Goal: Information Seeking & Learning: Learn about a topic

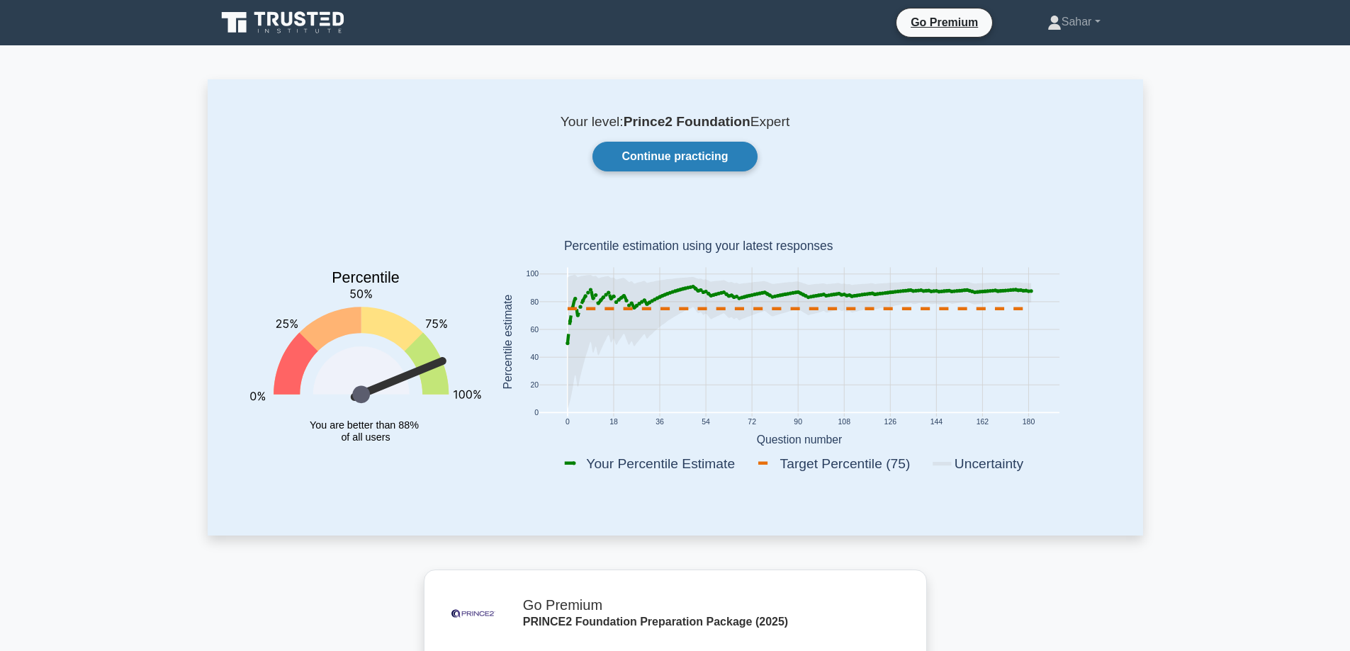
click at [657, 158] on link "Continue practicing" at bounding box center [675, 157] width 164 height 30
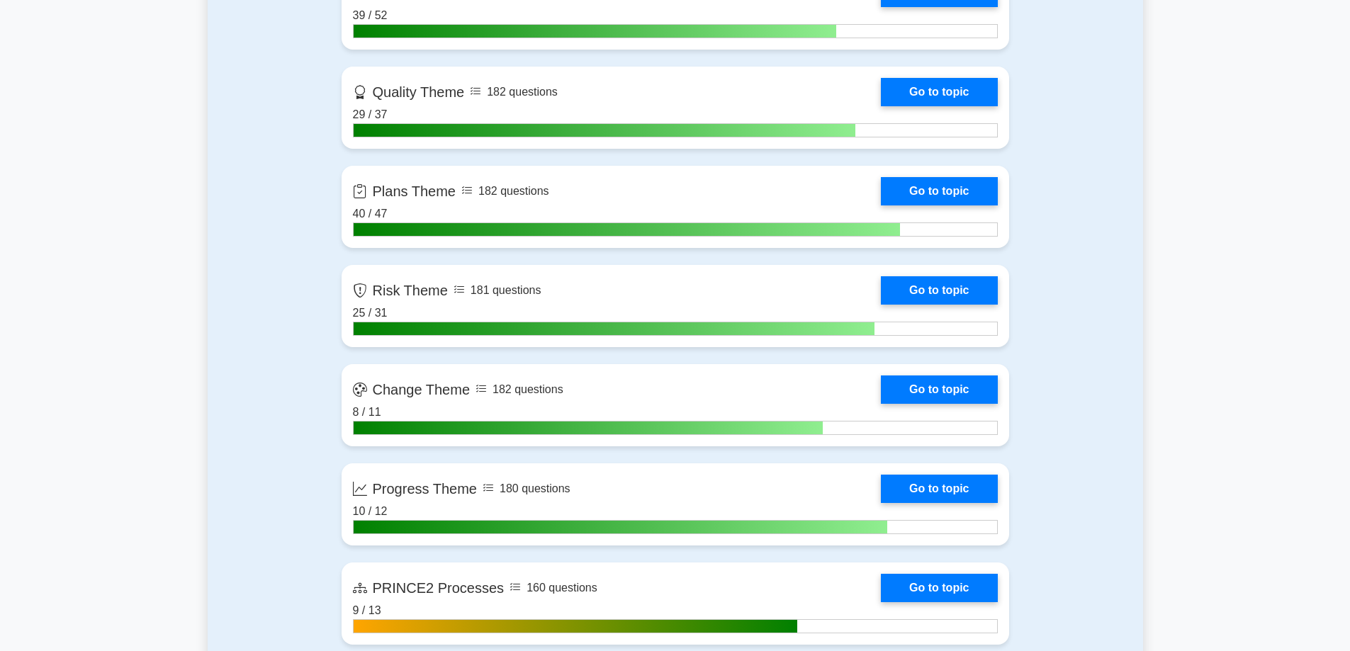
scroll to position [1347, 0]
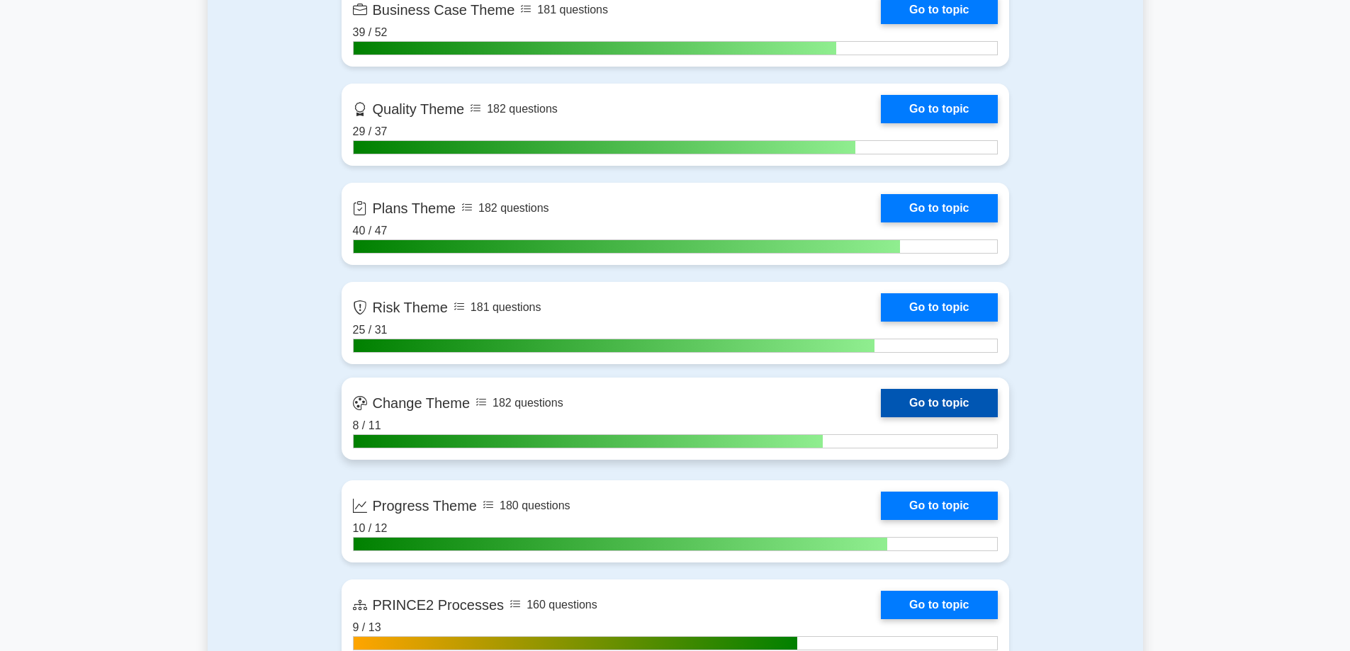
click at [916, 411] on link "Go to topic" at bounding box center [939, 403] width 116 height 28
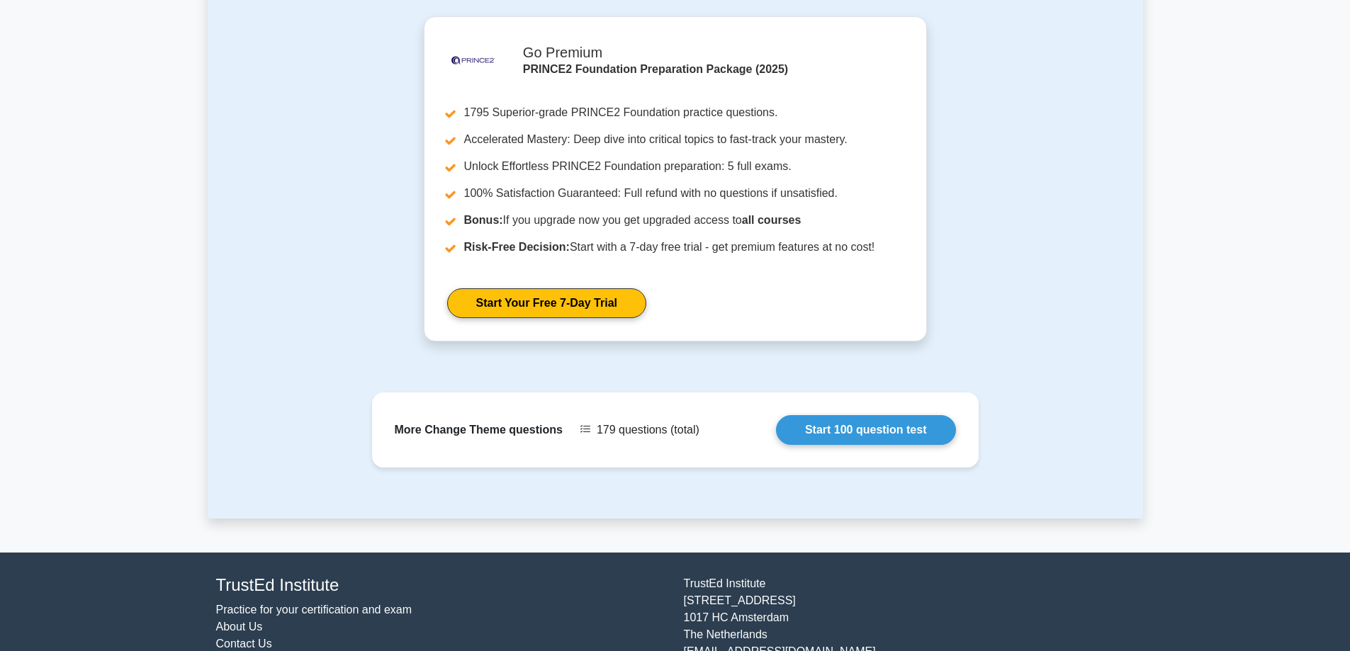
scroll to position [1237, 0]
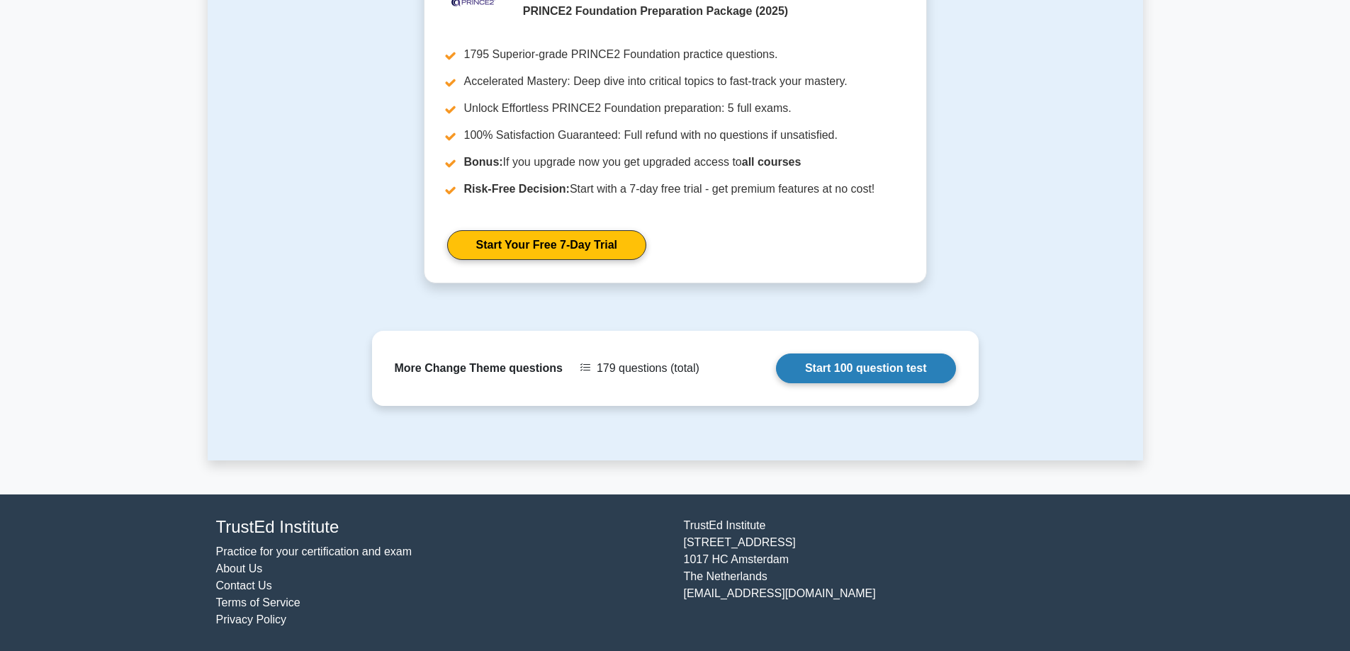
click at [902, 374] on link "Start 100 question test" at bounding box center [866, 369] width 180 height 30
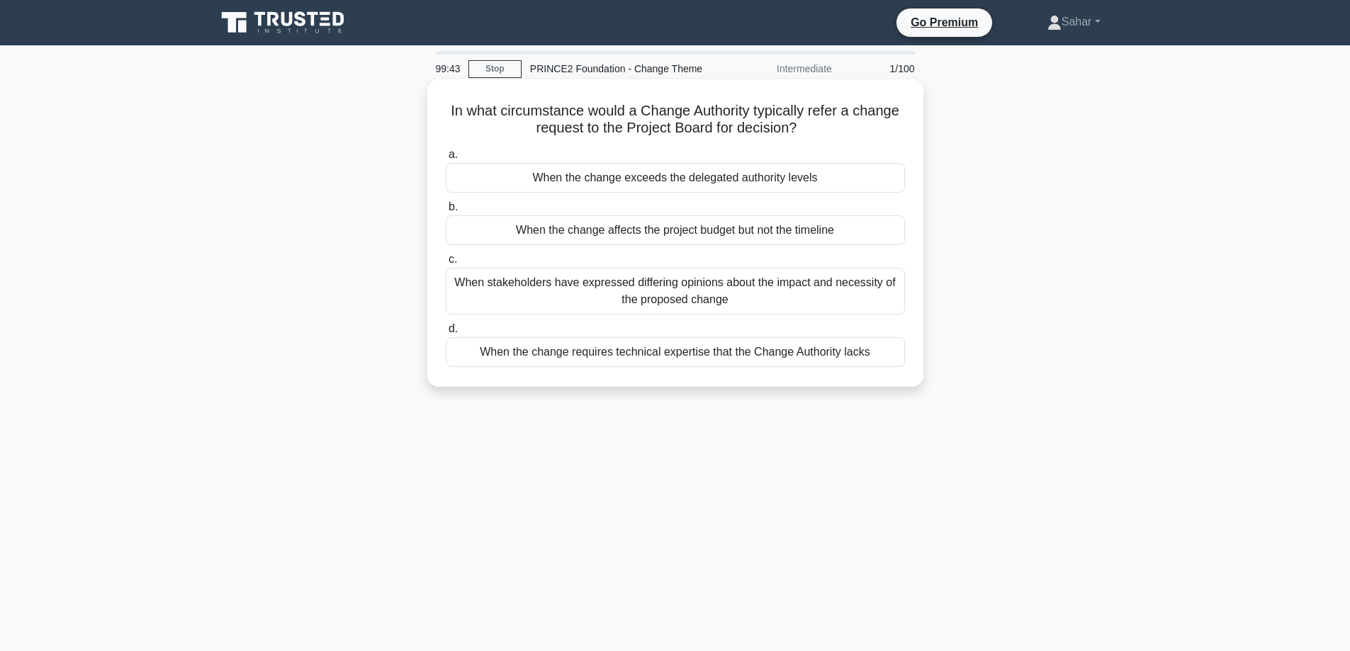
click at [809, 184] on div "When the change exceeds the delegated authority levels" at bounding box center [675, 178] width 459 height 30
click at [446, 159] on input "a. When the change exceeds the delegated authority levels" at bounding box center [446, 154] width 0 height 9
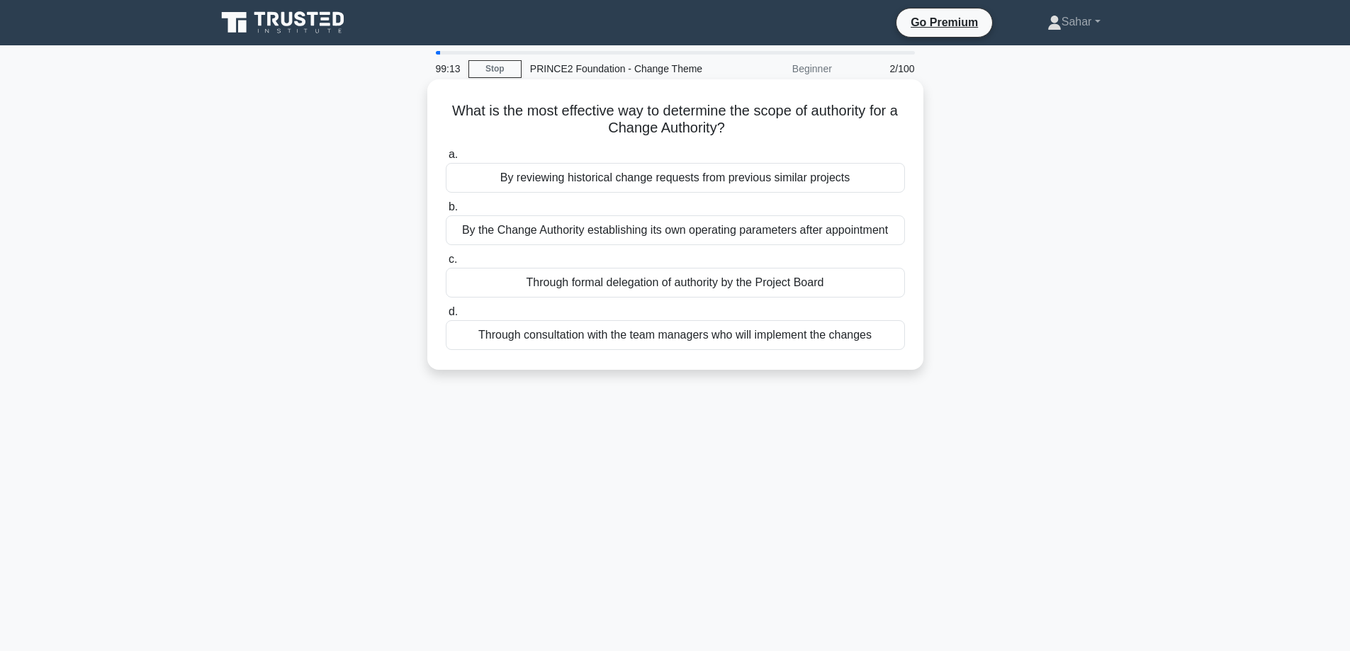
click at [729, 284] on div "Through formal delegation of authority by the Project Board" at bounding box center [675, 283] width 459 height 30
click at [446, 264] on input "c. Through formal delegation of authority by the Project Board" at bounding box center [446, 259] width 0 height 9
click at [683, 341] on div "Summaries of significant issues and their status should be included in Highligh…" at bounding box center [675, 335] width 459 height 30
click at [446, 317] on input "d. Summaries of significant issues and their status should be included in Highl…" at bounding box center [446, 312] width 0 height 9
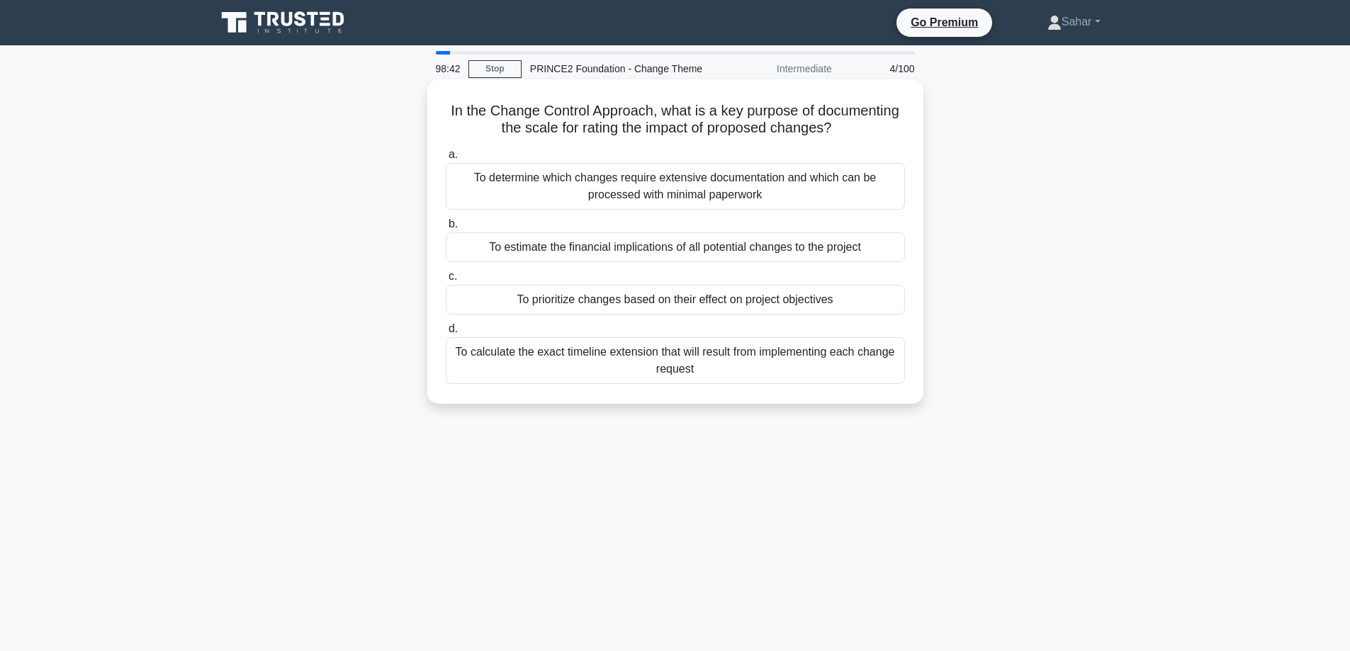
click at [661, 304] on div "To prioritize changes based on their effect on project objectives" at bounding box center [675, 300] width 459 height 30
click at [446, 281] on input "c. To prioritize changes based on their effect on project objectives" at bounding box center [446, 276] width 0 height 9
click at [537, 258] on div "By providing a standardized view of product status across teams" at bounding box center [675, 247] width 459 height 30
click at [446, 229] on input "b. By providing a standardized view of product status across teams" at bounding box center [446, 224] width 0 height 9
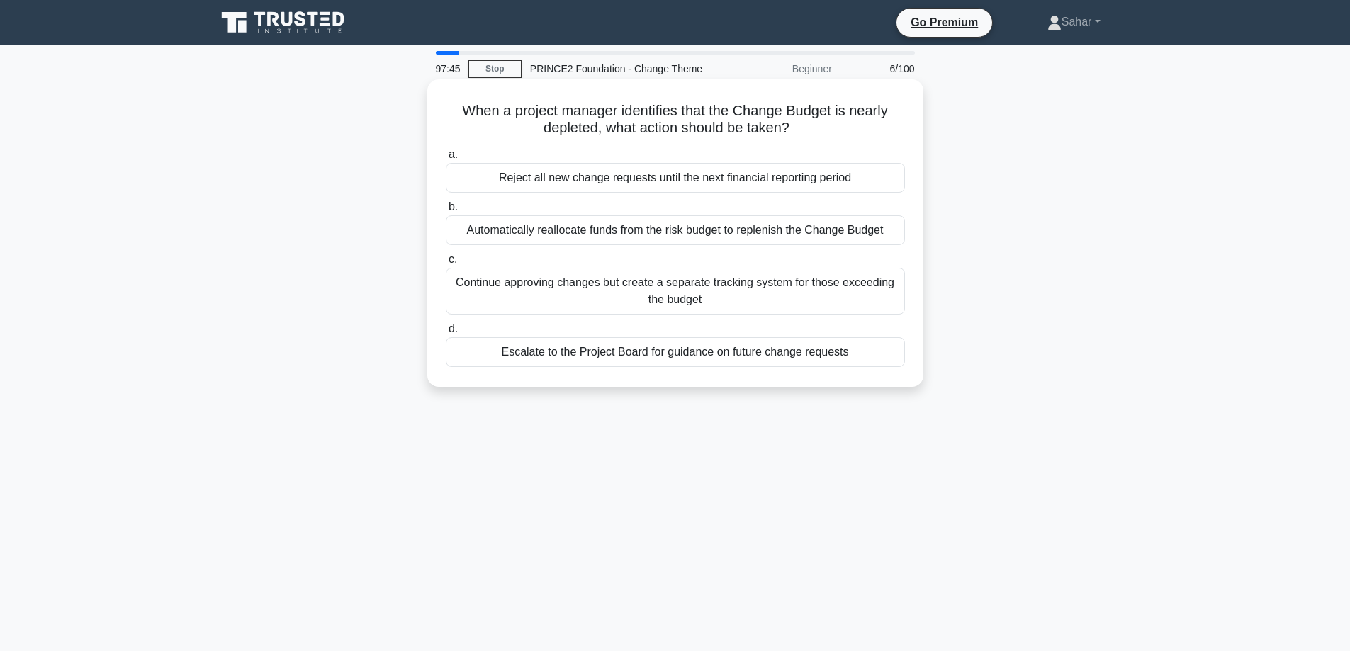
click at [678, 363] on div "Escalate to the Project Board for guidance on future change requests" at bounding box center [675, 352] width 459 height 30
click at [446, 334] on input "d. Escalate to the Project Board for guidance on future change requests" at bounding box center [446, 329] width 0 height 9
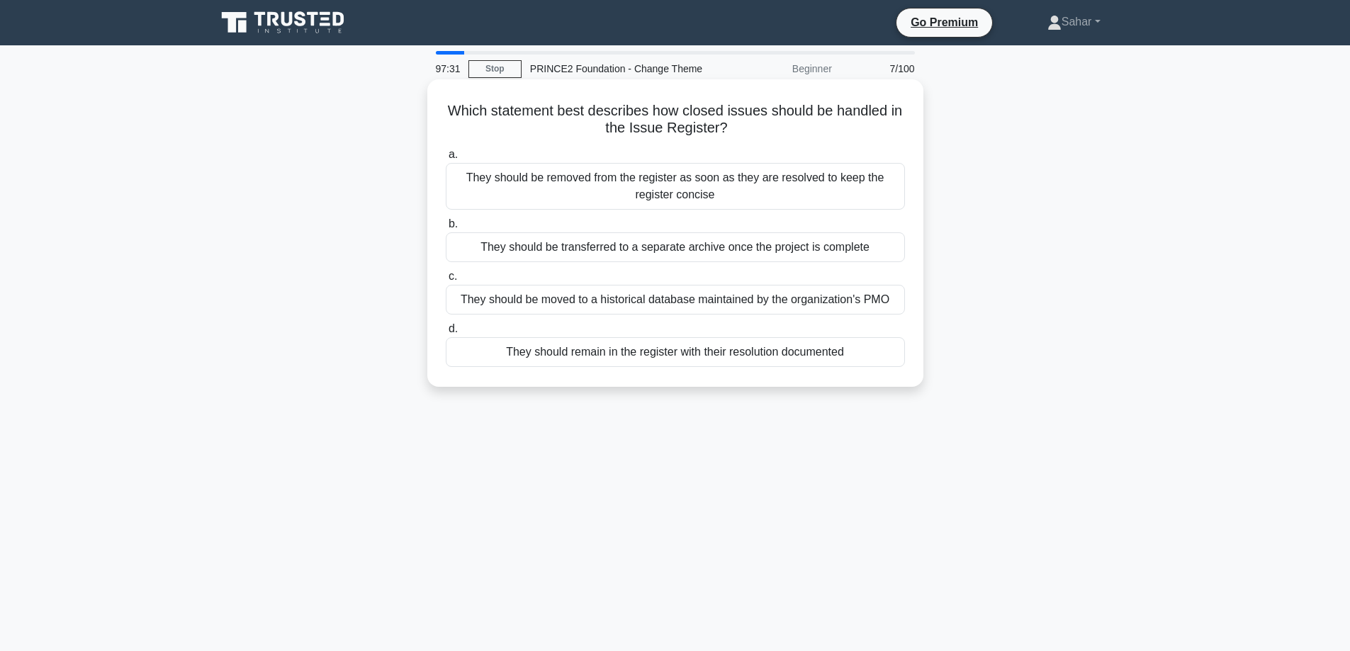
click at [615, 360] on div "They should remain in the register with their resolution documented" at bounding box center [675, 352] width 459 height 30
click at [446, 334] on input "d. They should remain in the register with their resolution documented" at bounding box center [446, 329] width 0 height 9
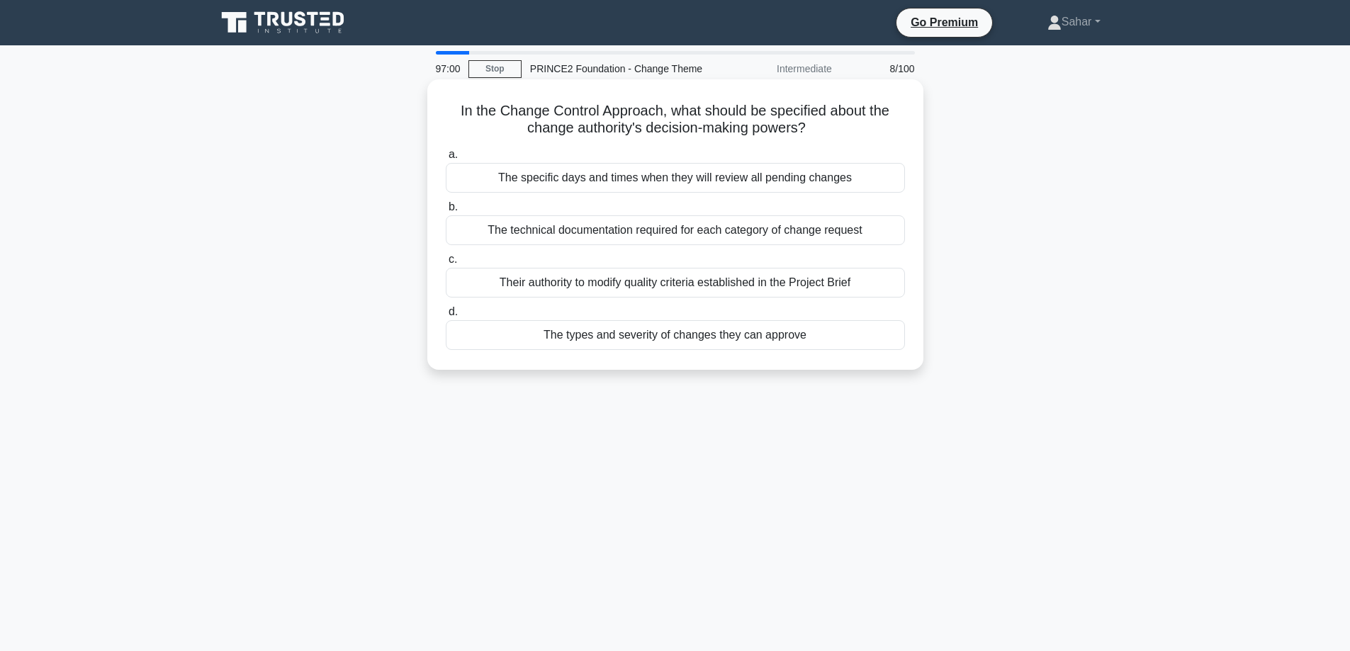
click at [712, 340] on div "The types and severity of changes they can approve" at bounding box center [675, 335] width 459 height 30
click at [446, 317] on input "d. The types and severity of changes they can approve" at bounding box center [446, 312] width 0 height 9
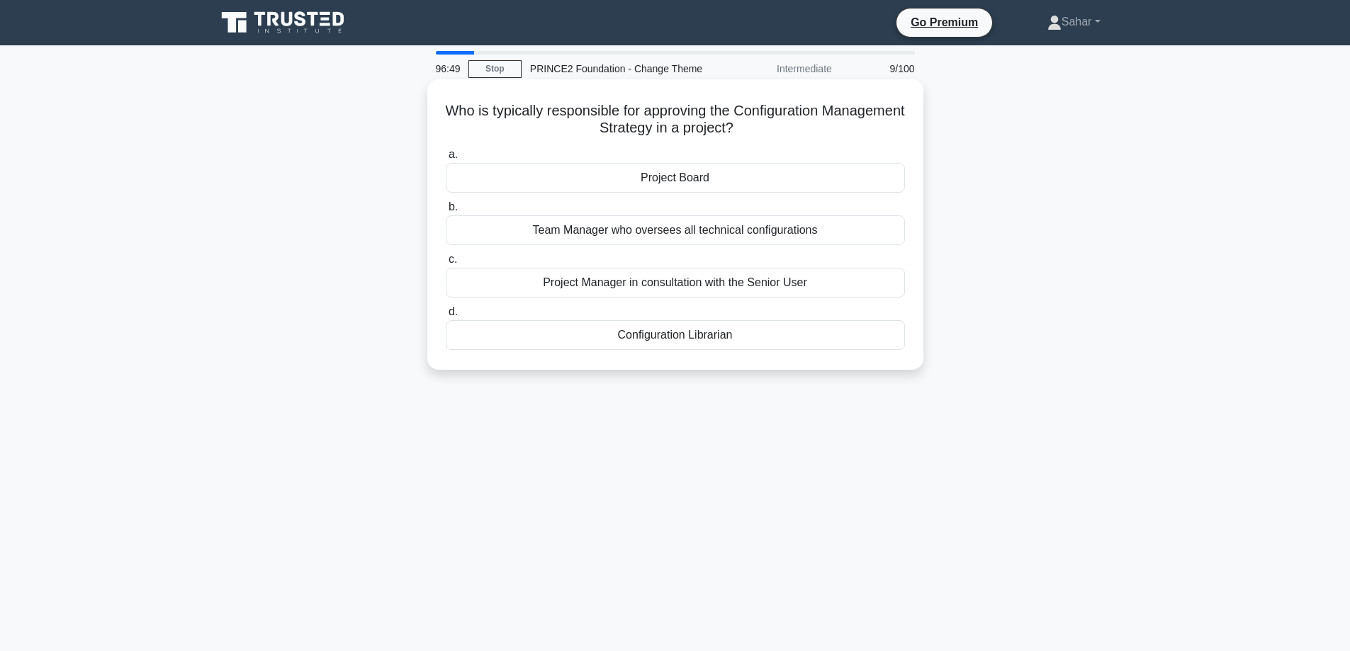
click at [734, 181] on div "Project Board" at bounding box center [675, 178] width 459 height 30
click at [446, 159] on input "a. Project Board" at bounding box center [446, 154] width 0 height 9
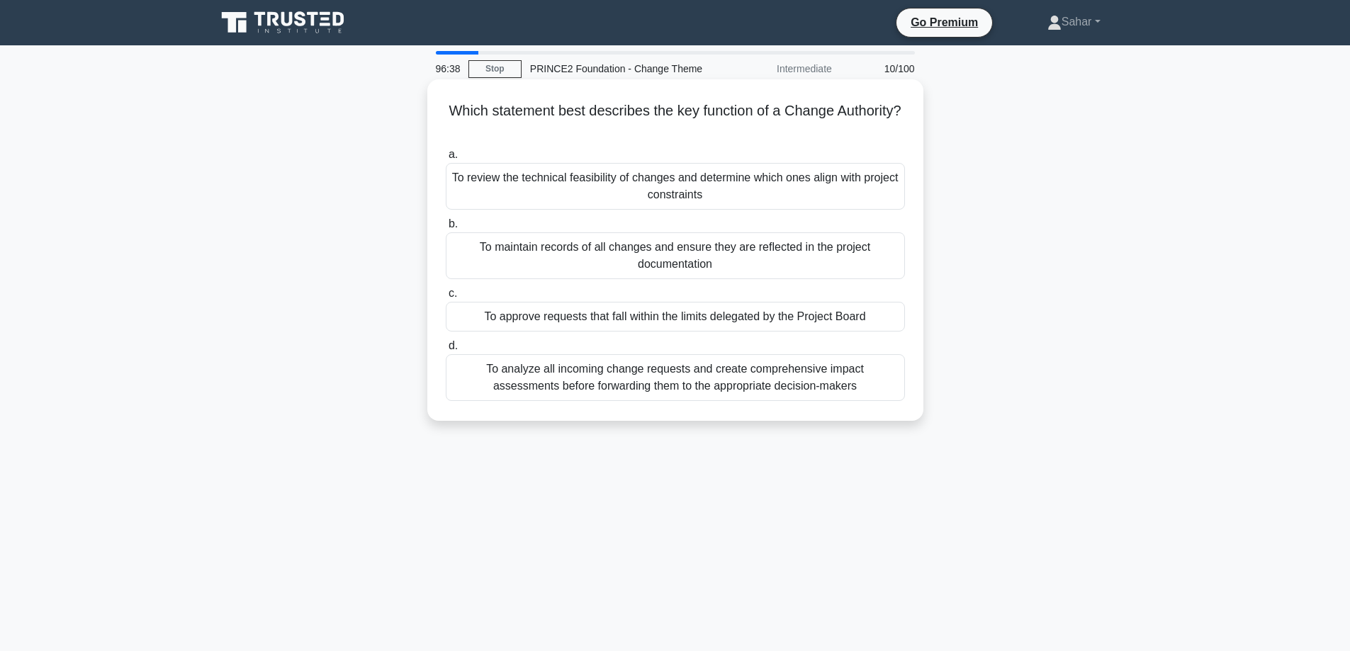
click at [704, 319] on div "To approve requests that fall within the limits delegated by the Project Board" at bounding box center [675, 317] width 459 height 30
click at [446, 298] on input "c. To approve requests that fall within the limits delegated by the Project Boa…" at bounding box center [446, 293] width 0 height 9
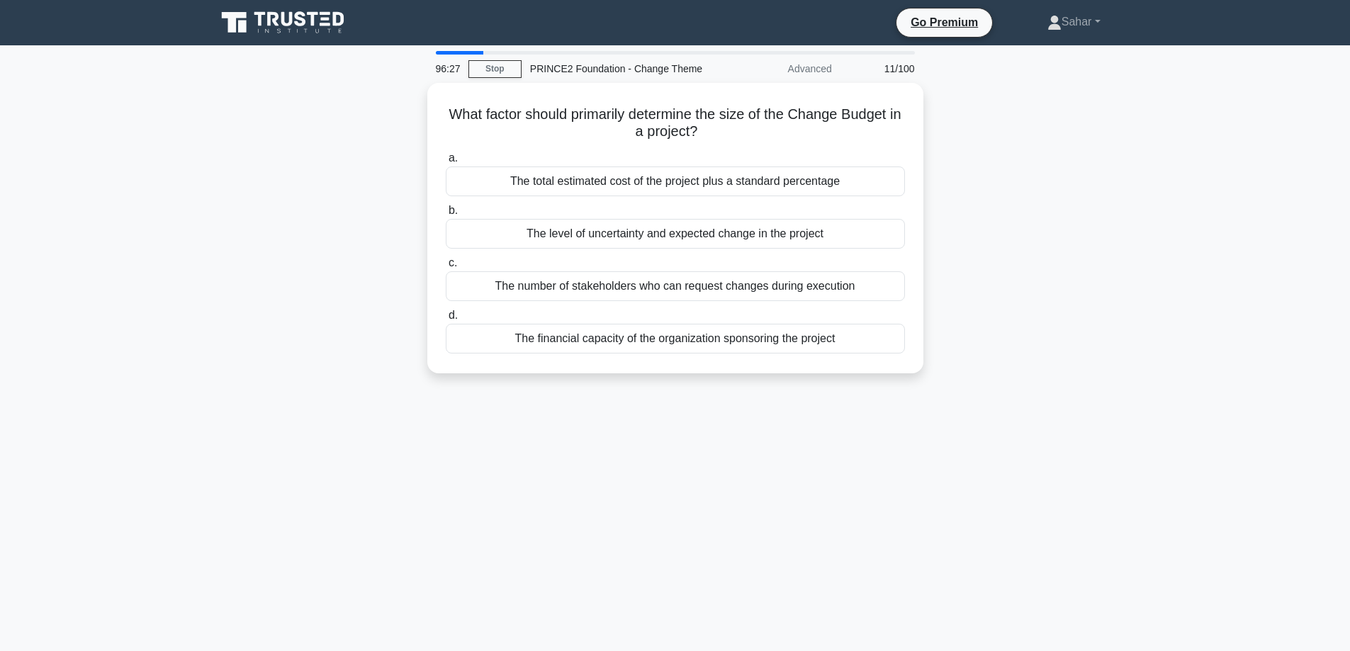
click at [1054, 221] on div "What factor should primarily determine the size of the Change Budget in a proje…" at bounding box center [676, 237] width 936 height 308
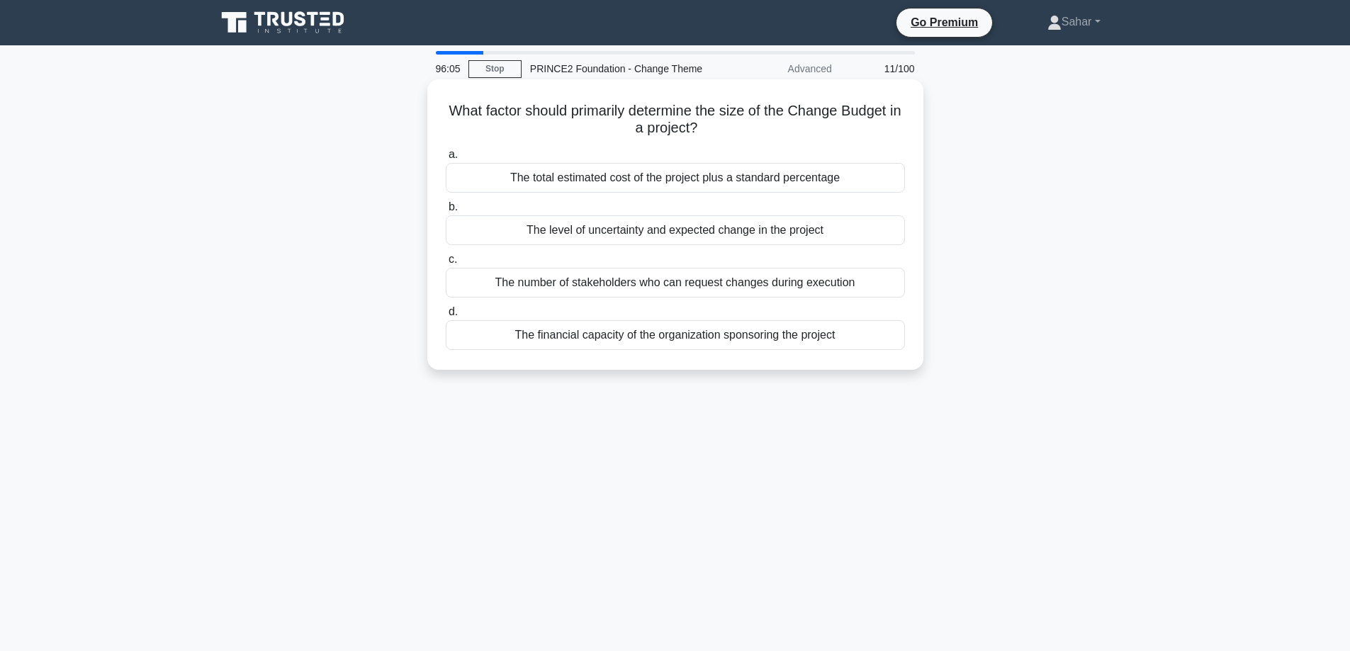
click at [825, 235] on div "The level of uncertainty and expected change in the project" at bounding box center [675, 230] width 459 height 30
click at [446, 212] on input "b. The level of uncertainty and expected change in the project" at bounding box center [446, 207] width 0 height 9
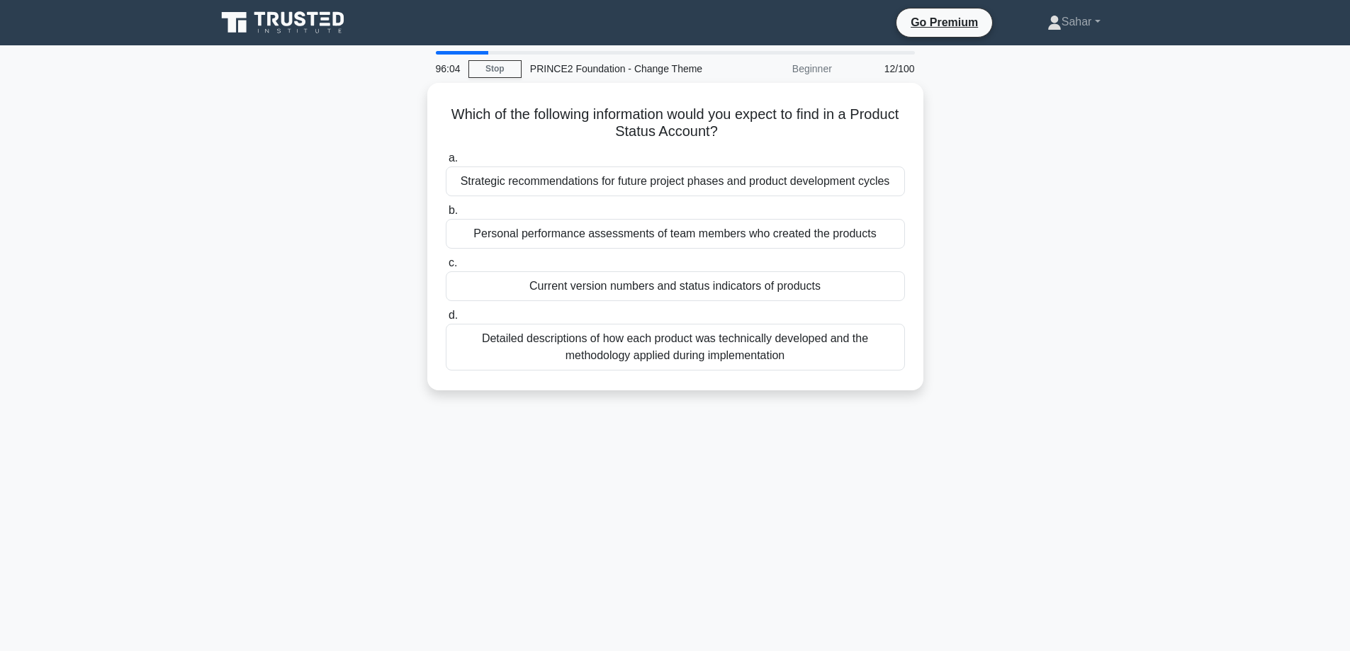
click at [1187, 151] on main "96:04 Stop PRINCE2 Foundation - Change Theme Beginner 12/100 Which of the follo…" at bounding box center [675, 405] width 1350 height 720
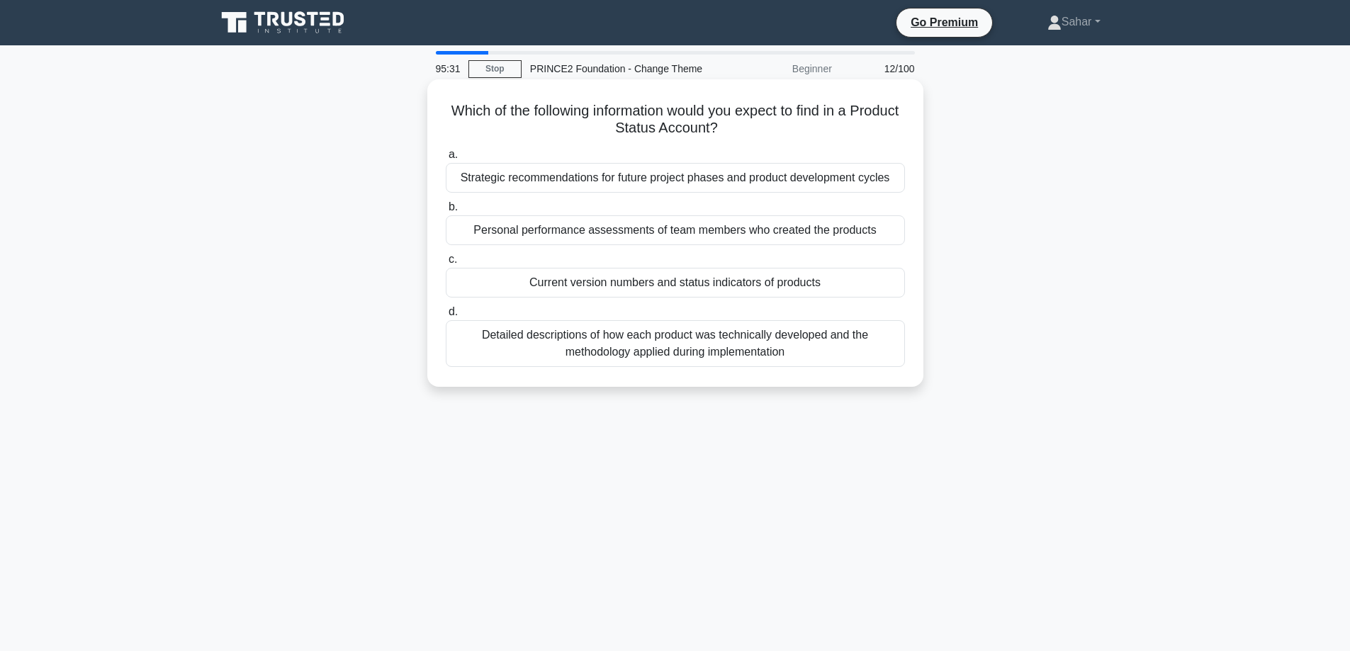
click at [751, 291] on div "Current version numbers and status indicators of products" at bounding box center [675, 283] width 459 height 30
click at [446, 264] on input "c. Current version numbers and status indicators of products" at bounding box center [446, 259] width 0 height 9
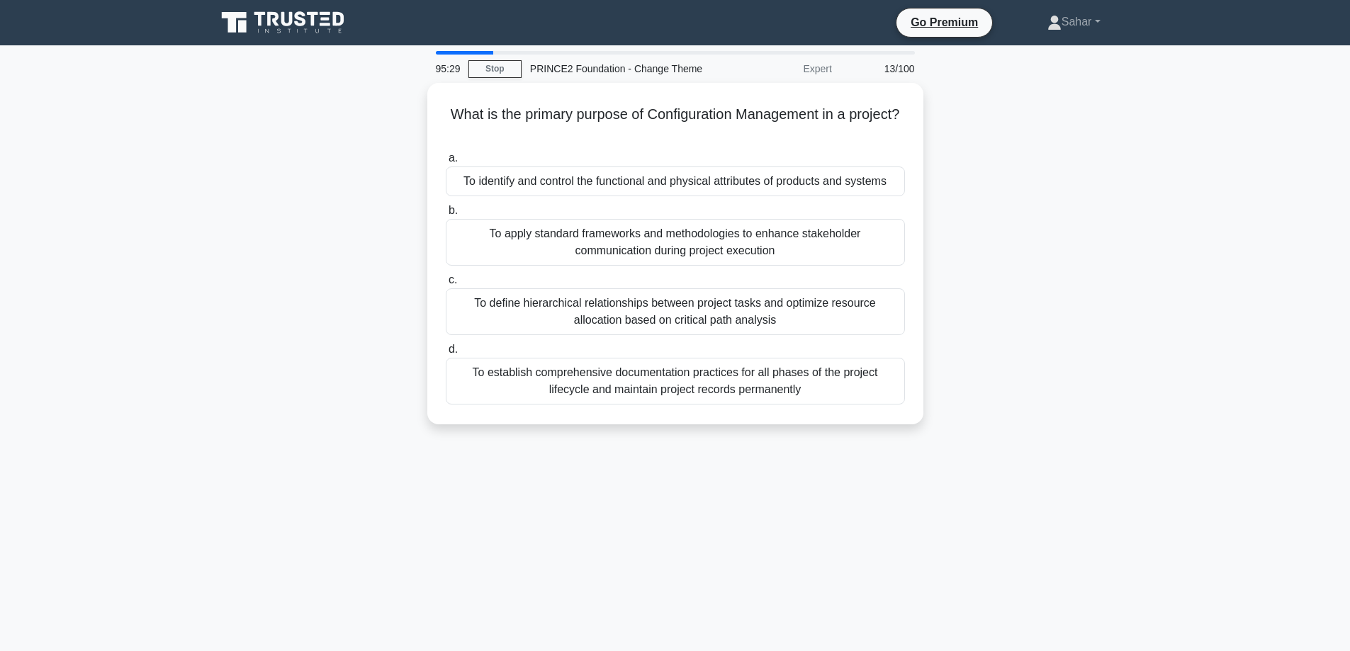
click at [1082, 211] on div "What is the primary purpose of Configuration Management in a project? .spinner_…" at bounding box center [676, 262] width 936 height 359
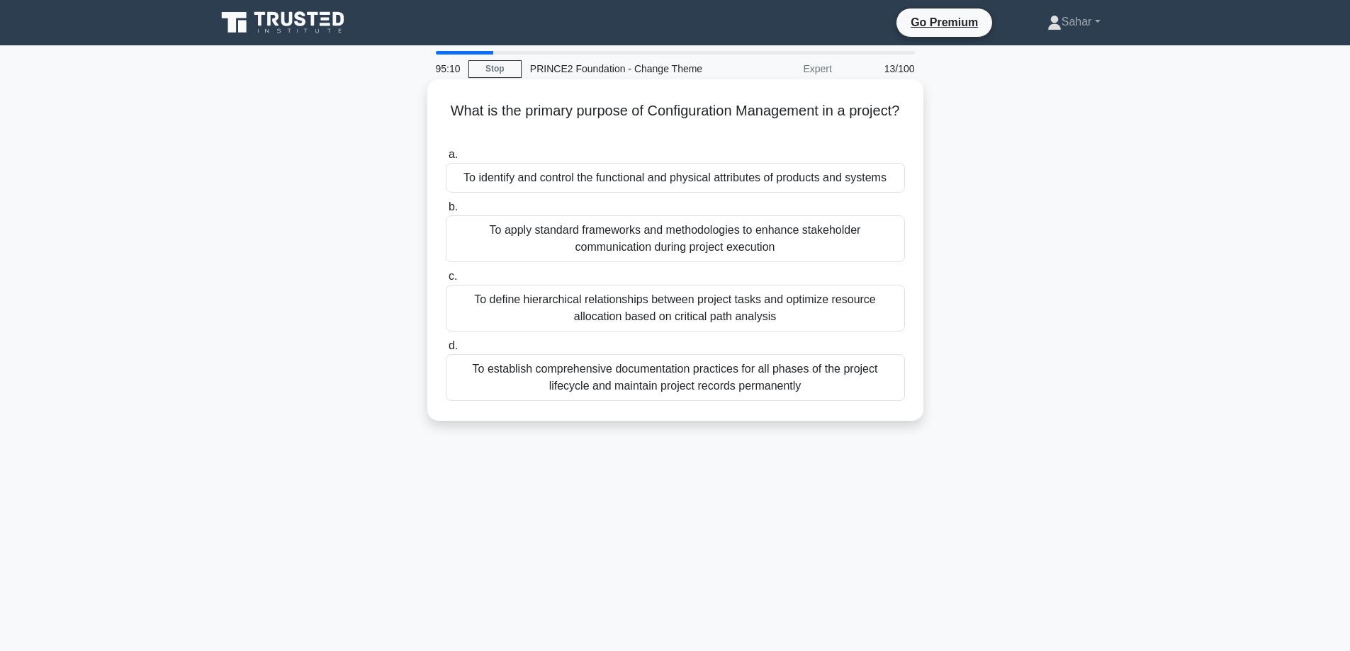
click at [888, 177] on div "To identify and control the functional and physical attributes of products and …" at bounding box center [675, 178] width 459 height 30
click at [446, 159] on input "a. To identify and control the functional and physical attributes of products a…" at bounding box center [446, 154] width 0 height 9
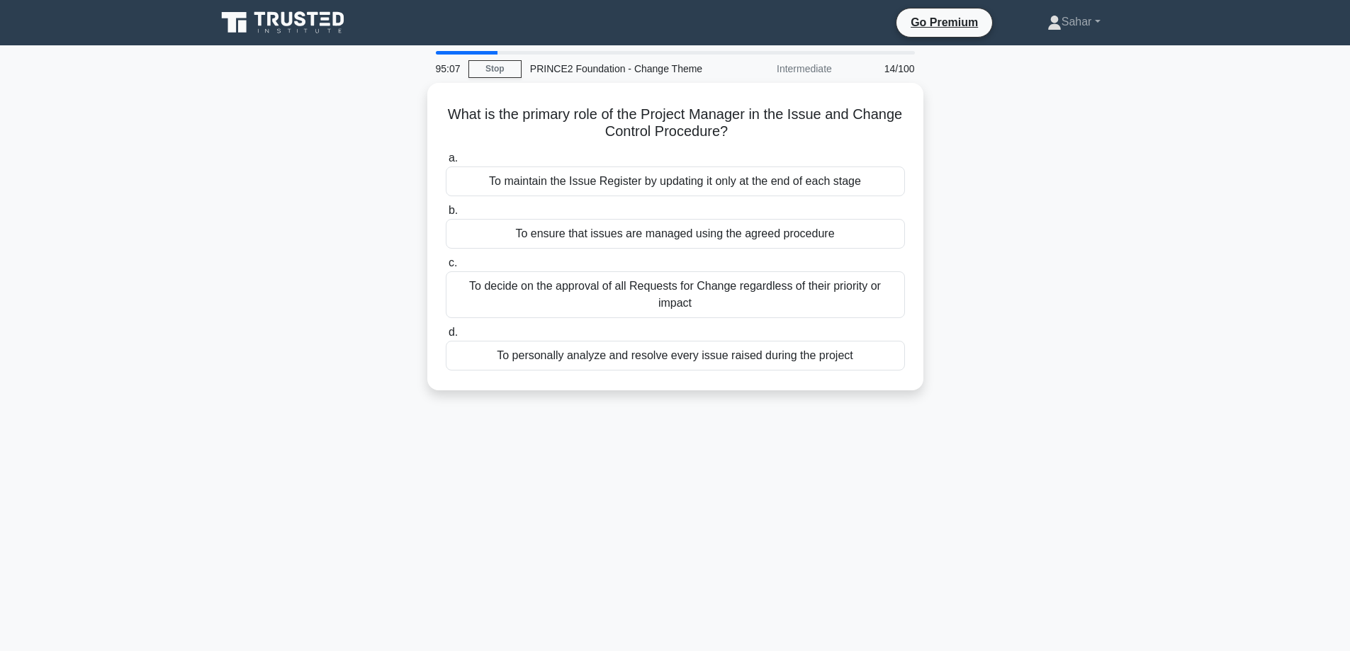
click at [1109, 191] on div "What is the primary role of the Project Manager in the Issue and Change Control…" at bounding box center [676, 245] width 936 height 325
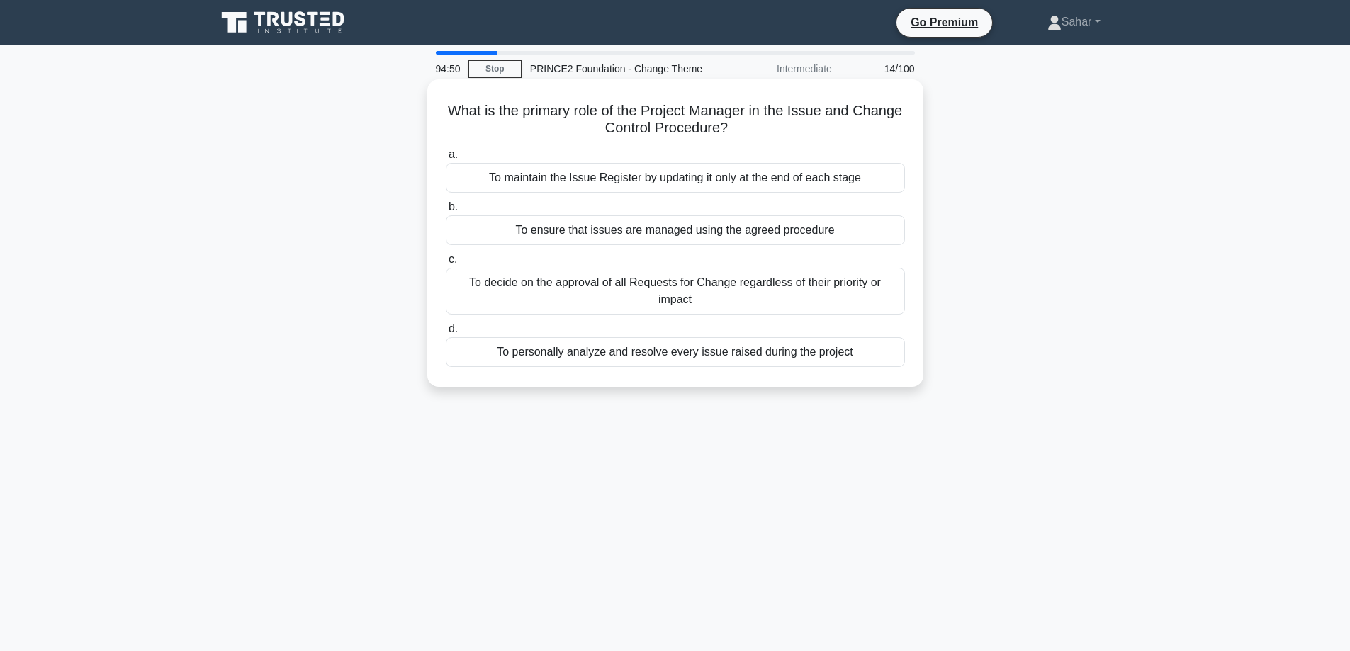
click at [748, 230] on div "To ensure that issues are managed using the agreed procedure" at bounding box center [675, 230] width 459 height 30
click at [446, 212] on input "b. To ensure that issues are managed using the agreed procedure" at bounding box center [446, 207] width 0 height 9
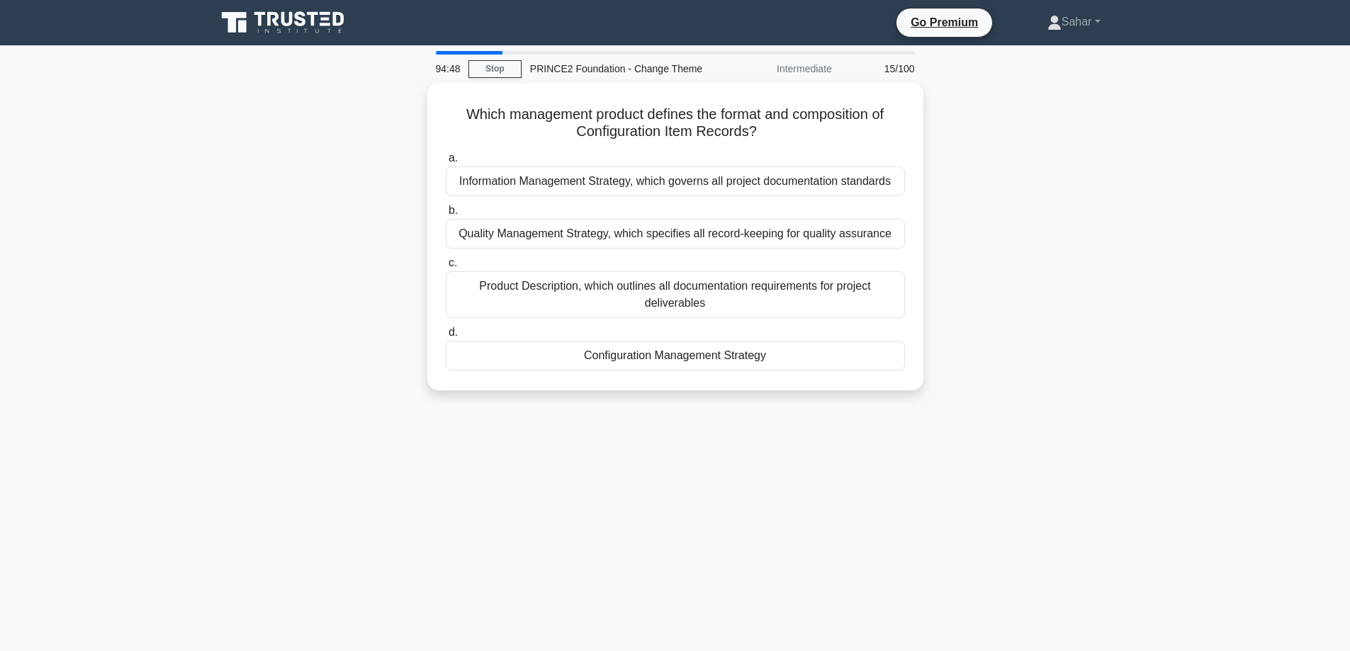
click at [982, 215] on div "Which management product defines the format and composition of Configuration It…" at bounding box center [676, 245] width 936 height 325
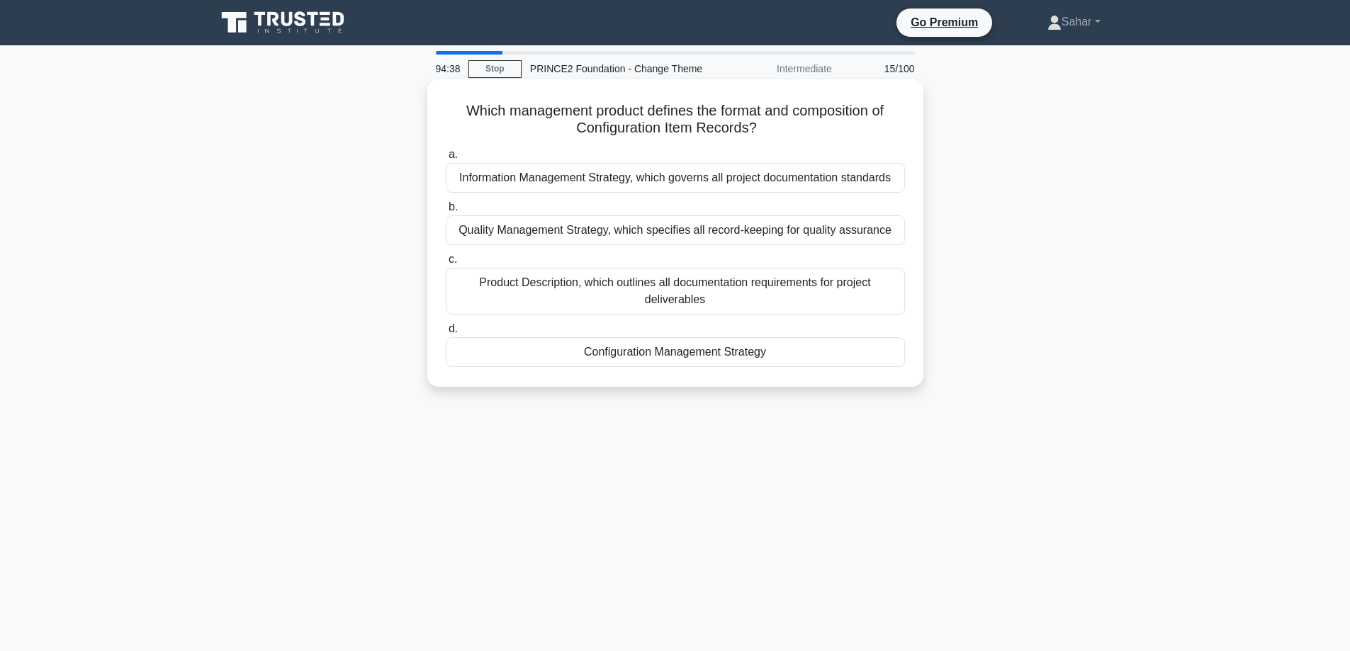
click at [772, 357] on div "Configuration Management Strategy" at bounding box center [675, 352] width 459 height 30
click at [446, 334] on input "d. Configuration Management Strategy" at bounding box center [446, 329] width 0 height 9
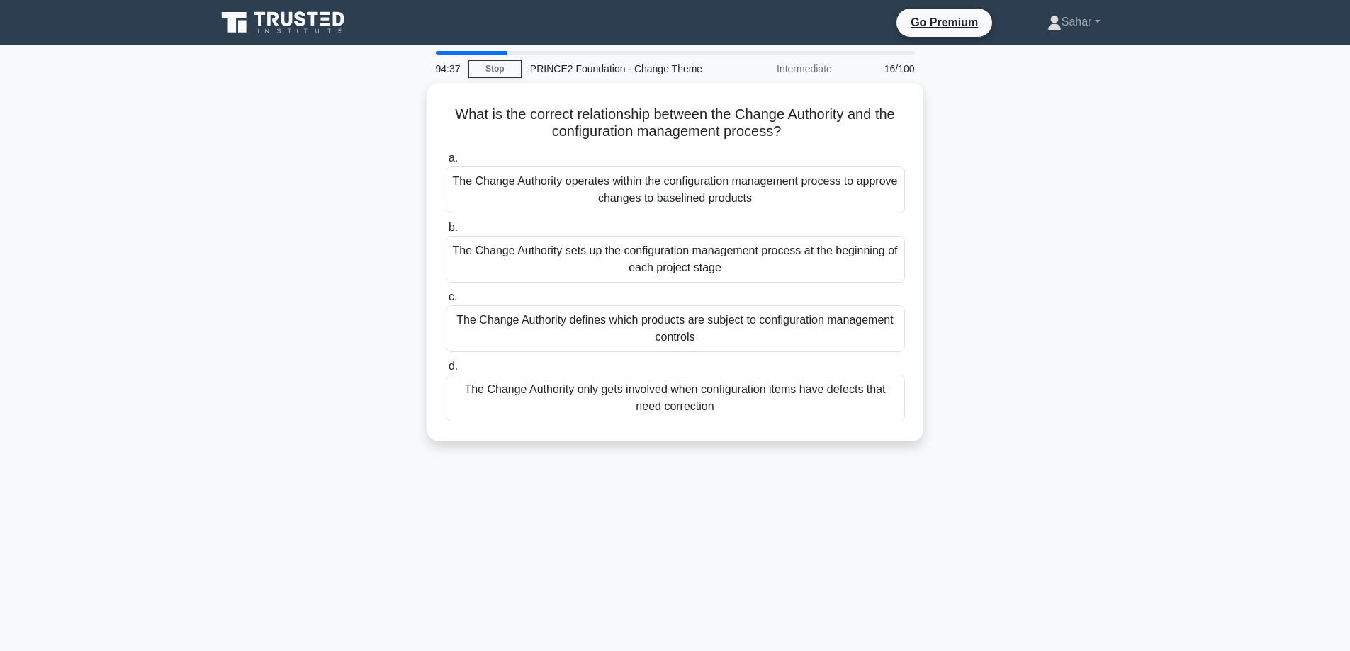
click at [1114, 162] on div "What is the correct relationship between the Change Authority and the configura…" at bounding box center [676, 271] width 936 height 376
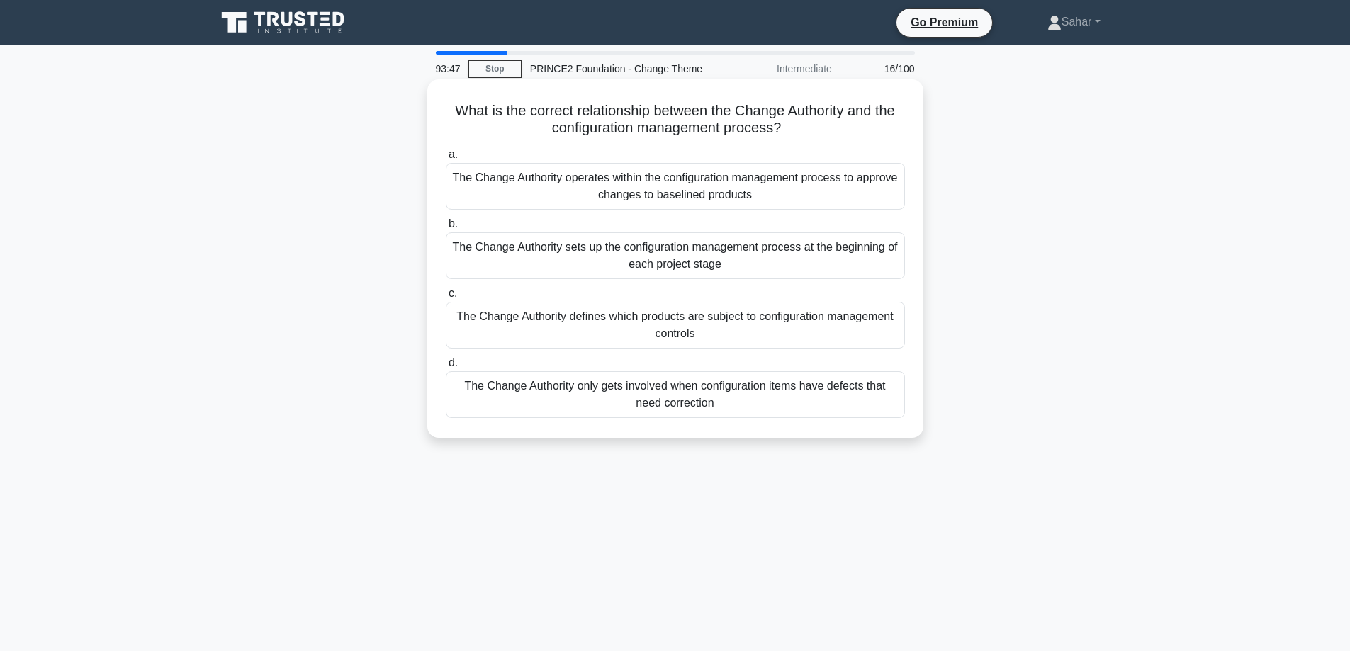
click at [851, 190] on div "The Change Authority operates within the configuration management process to ap…" at bounding box center [675, 186] width 459 height 47
click at [446, 159] on input "a. The Change Authority operates within the configuration management process to…" at bounding box center [446, 154] width 0 height 9
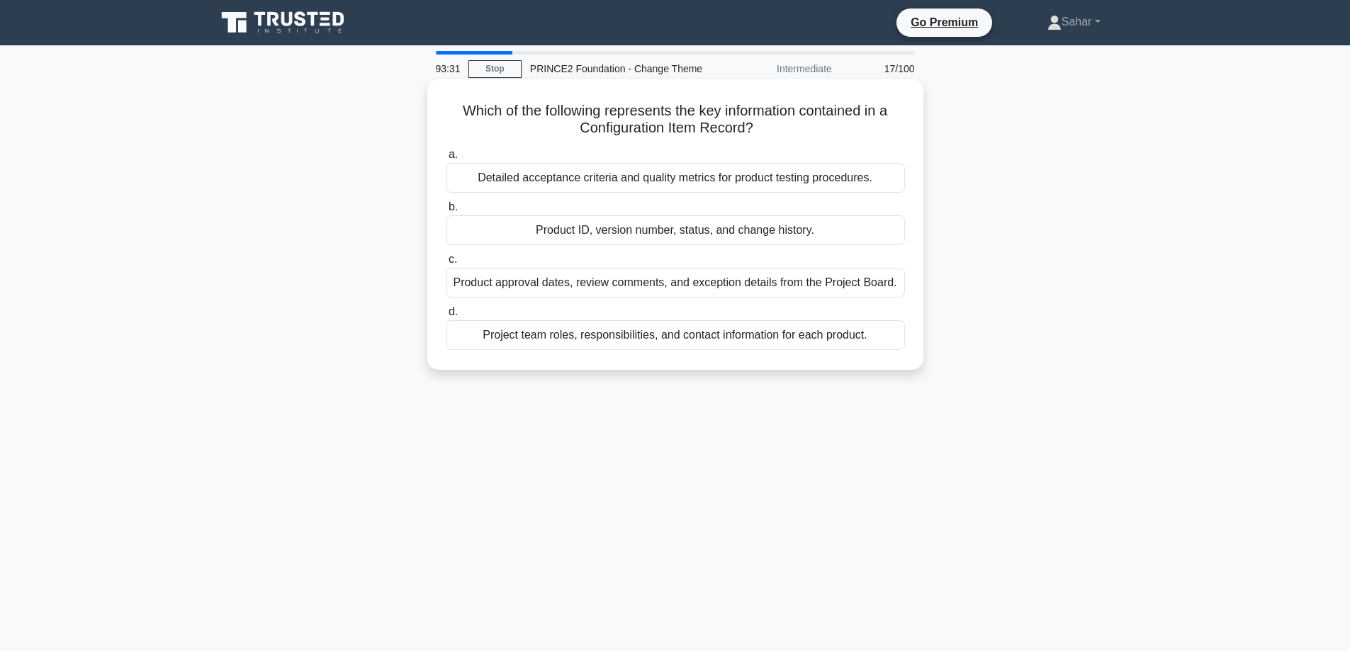
click at [768, 235] on div "Product ID, version number, status, and change history." at bounding box center [675, 230] width 459 height 30
click at [446, 212] on input "b. Product ID, version number, status, and change history." at bounding box center [446, 207] width 0 height 9
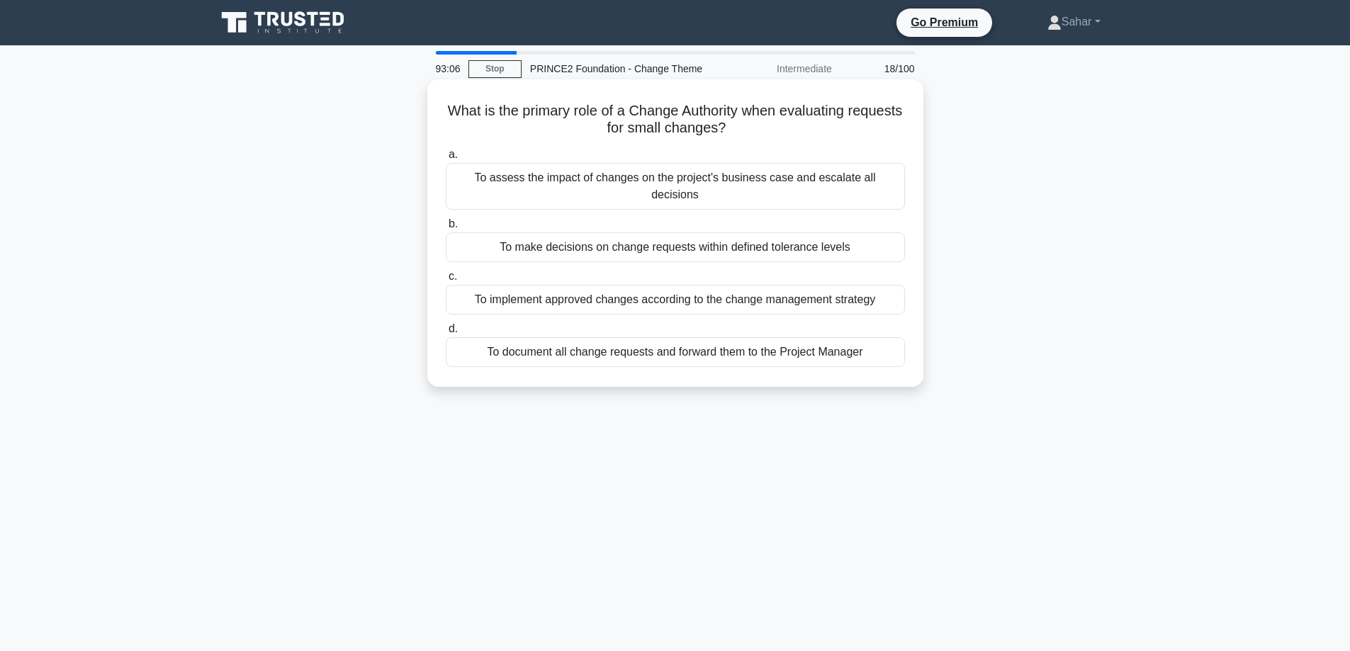
click at [870, 173] on div "To assess the impact of changes on the project's business case and escalate all…" at bounding box center [675, 186] width 459 height 47
click at [446, 159] on input "a. To assess the impact of changes on the project's business case and escalate …" at bounding box center [446, 154] width 0 height 9
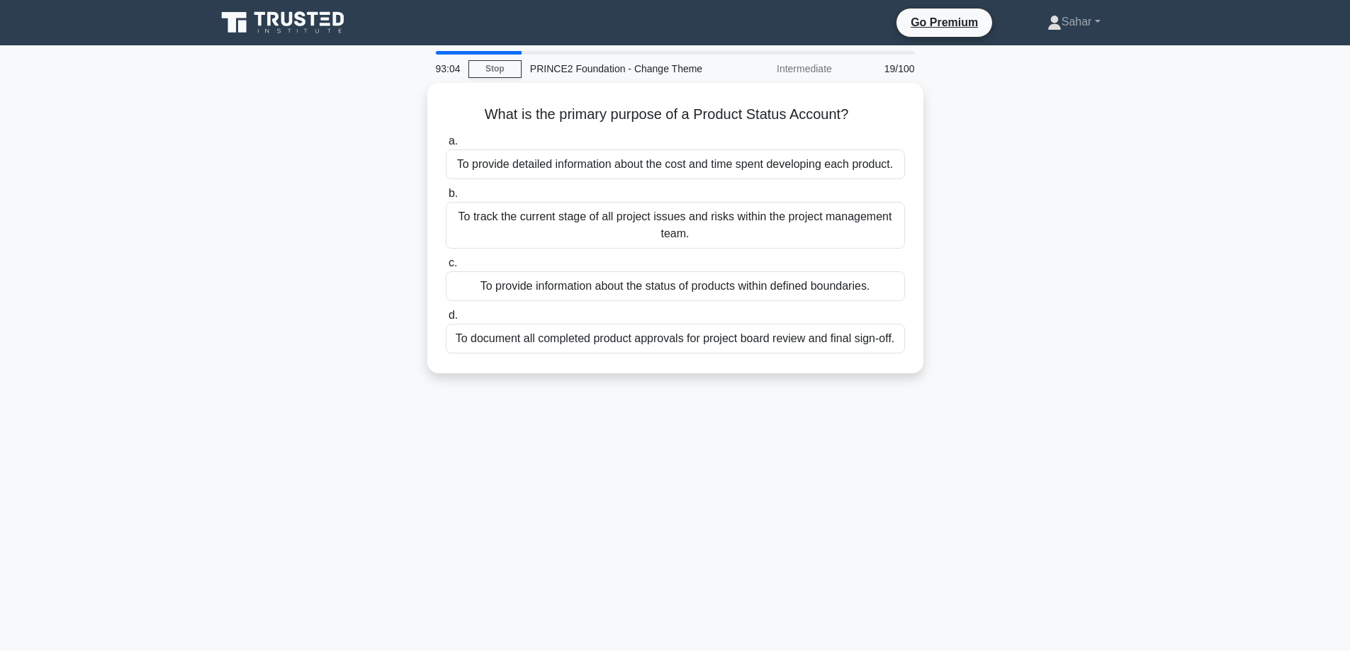
click at [1023, 181] on div "What is the primary purpose of a Product Status Account? .spinner_0XTQ{transfor…" at bounding box center [676, 237] width 936 height 308
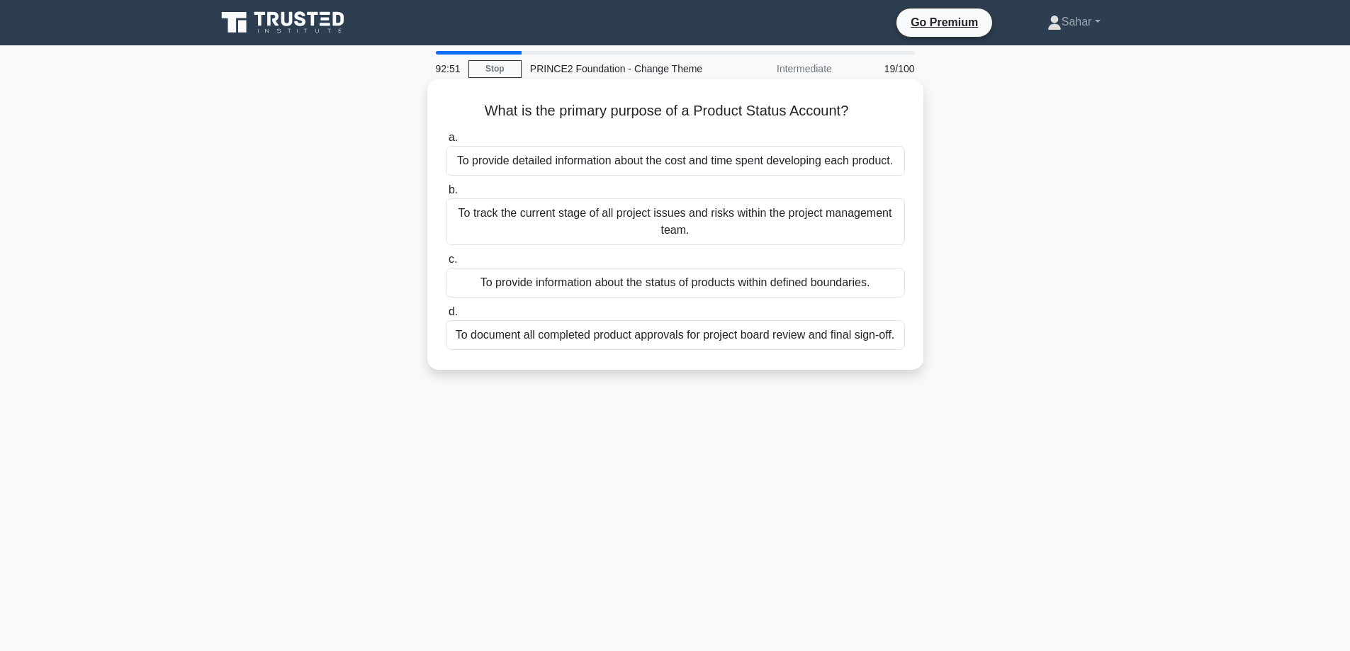
click at [880, 277] on div "To provide information about the status of products within defined boundaries." at bounding box center [675, 283] width 459 height 30
click at [446, 264] on input "c. To provide information about the status of products within defined boundarie…" at bounding box center [446, 259] width 0 height 9
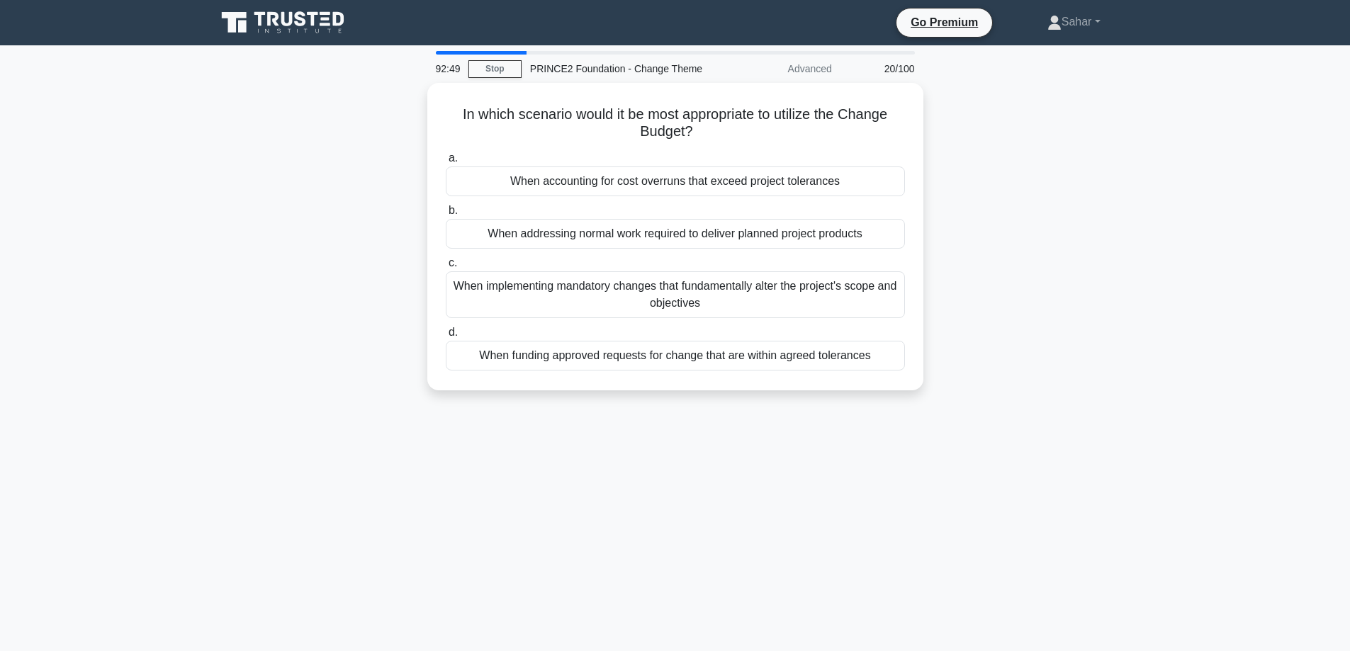
click at [1008, 206] on div "In which scenario would it be most appropriate to utilize the Change Budget? .s…" at bounding box center [676, 245] width 936 height 325
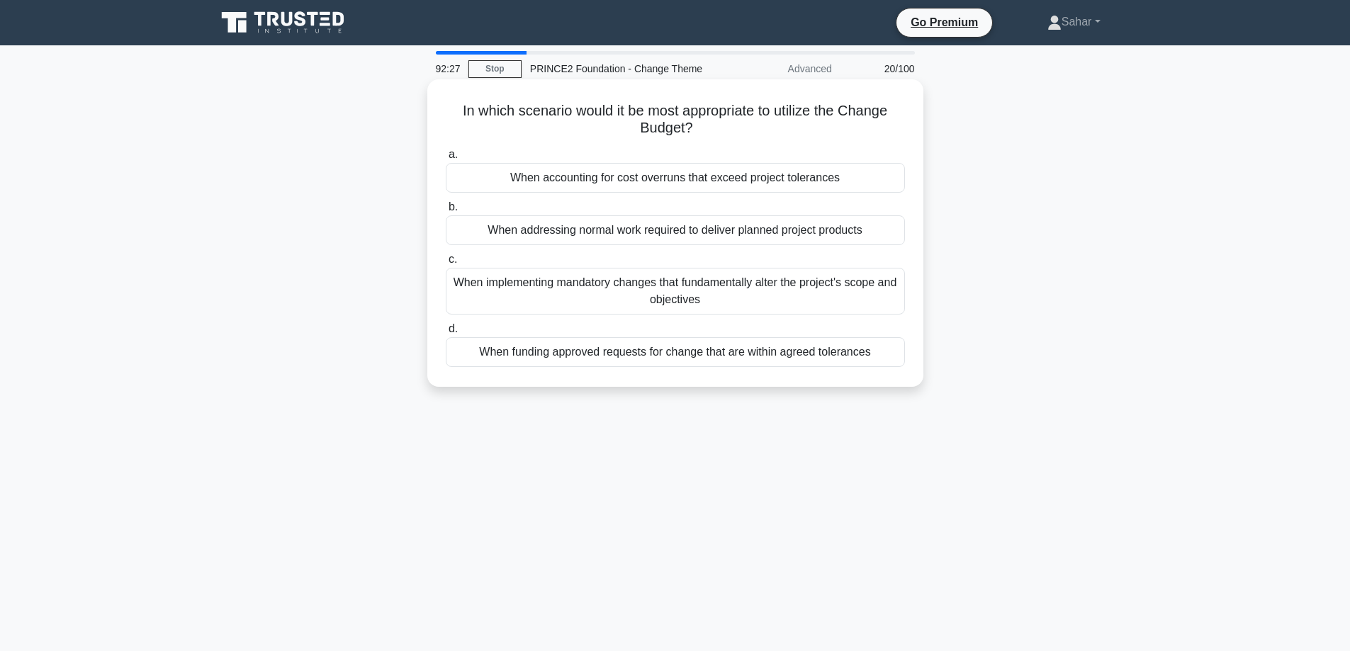
click at [861, 354] on div "When funding approved requests for change that are within agreed tolerances" at bounding box center [675, 352] width 459 height 30
click at [446, 334] on input "d. When funding approved requests for change that are within agreed tolerances" at bounding box center [446, 329] width 0 height 9
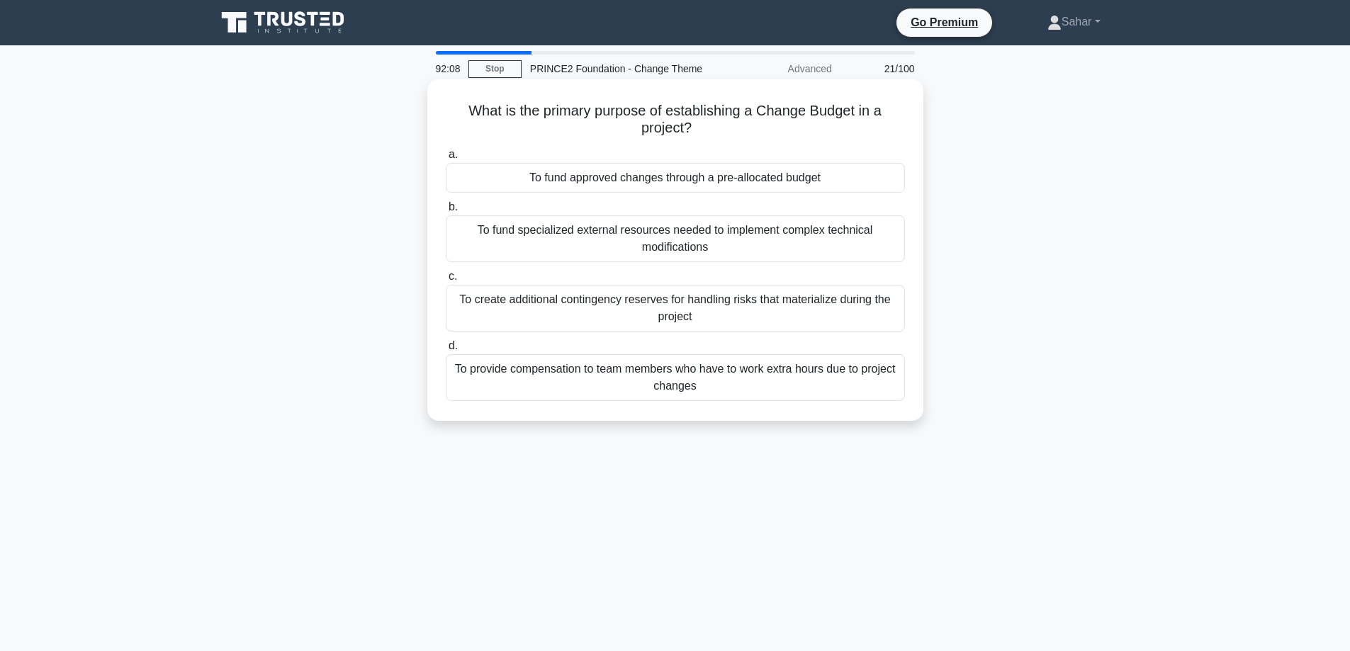
click at [773, 174] on div "To fund approved changes through a pre-allocated budget" at bounding box center [675, 178] width 459 height 30
click at [446, 159] on input "a. To fund approved changes through a pre-allocated budget" at bounding box center [446, 154] width 0 height 9
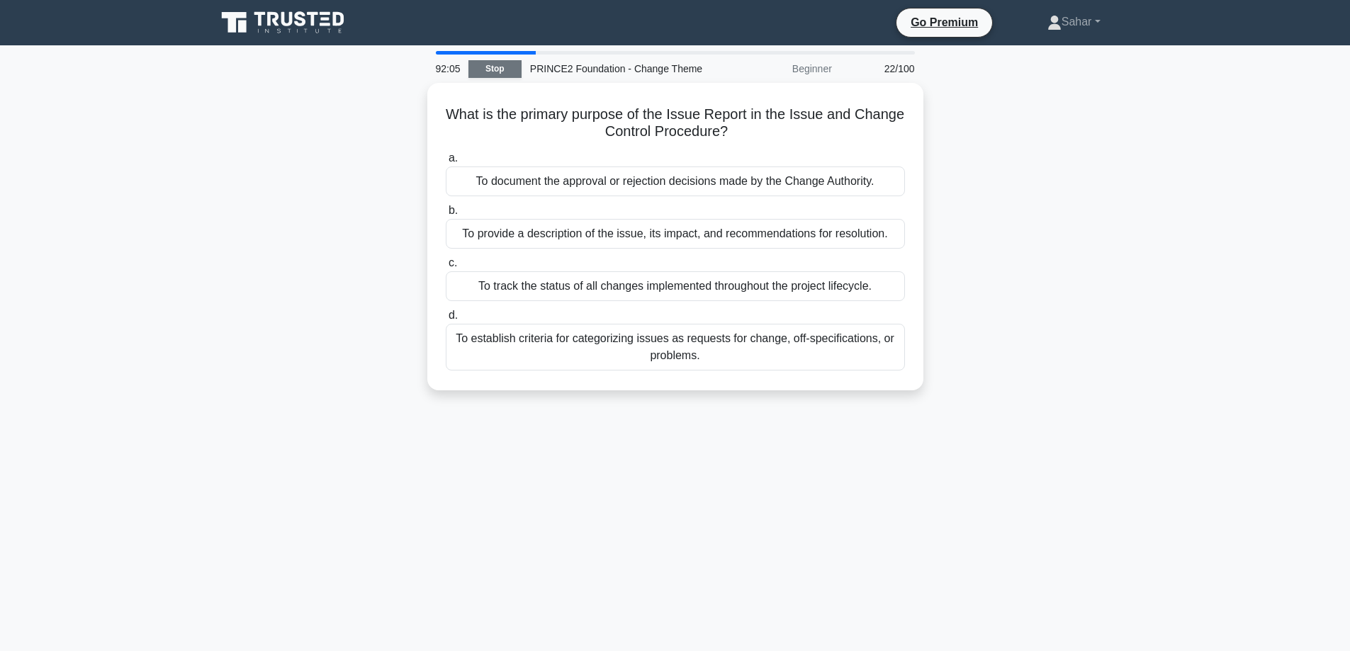
click at [493, 72] on link "Stop" at bounding box center [495, 69] width 53 height 18
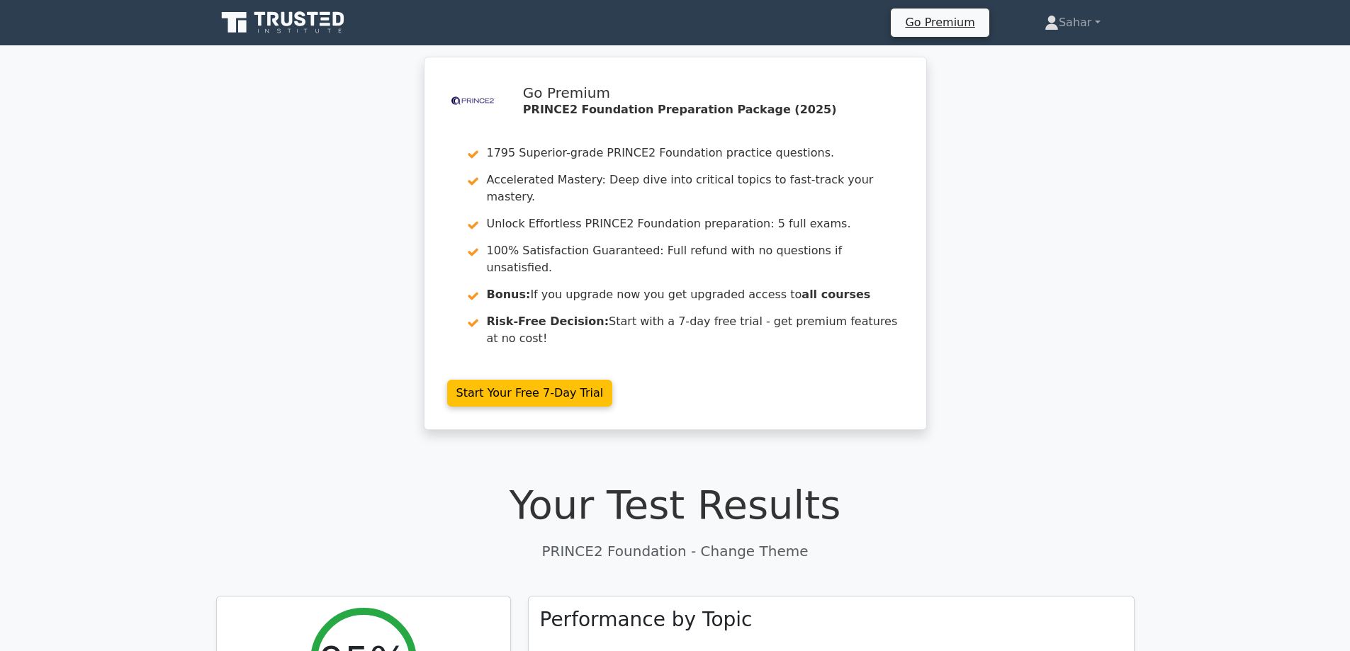
click at [1031, 281] on div ".st0{fill-rule:evenodd;clip-rule:evenodd;fill:#000041;} .st1{fill-rule:evenodd;…" at bounding box center [675, 252] width 1350 height 391
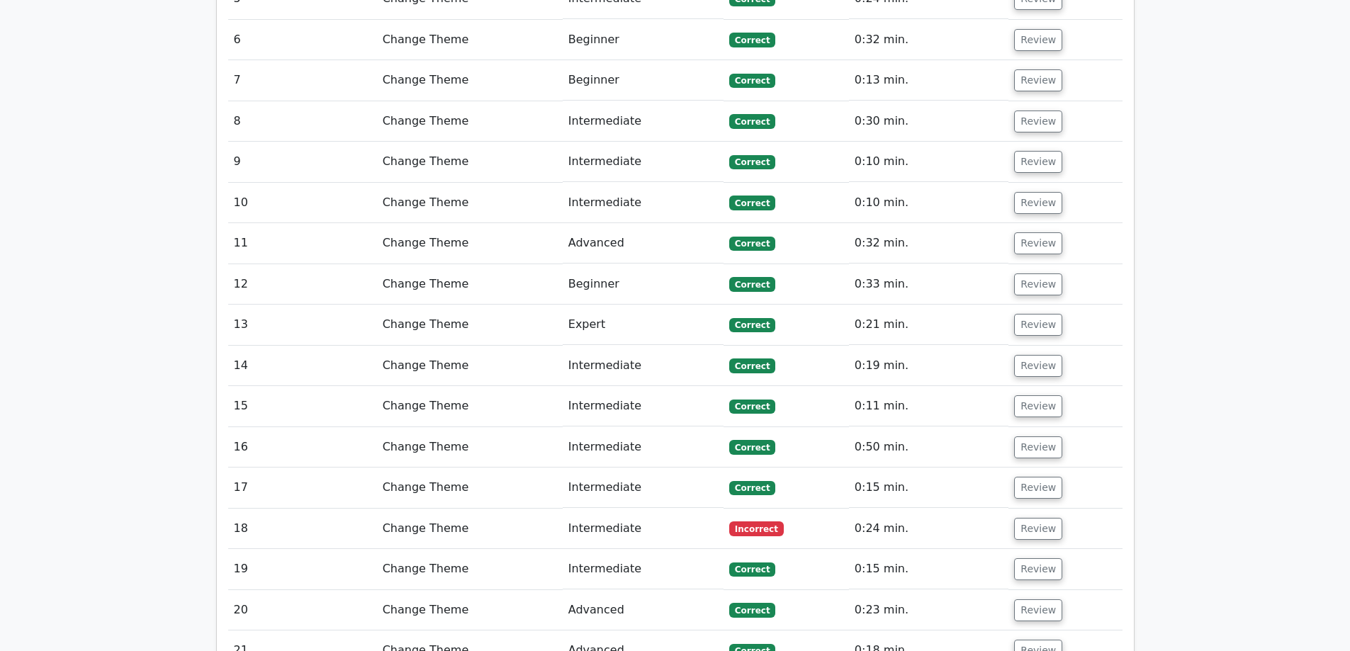
scroll to position [2070, 0]
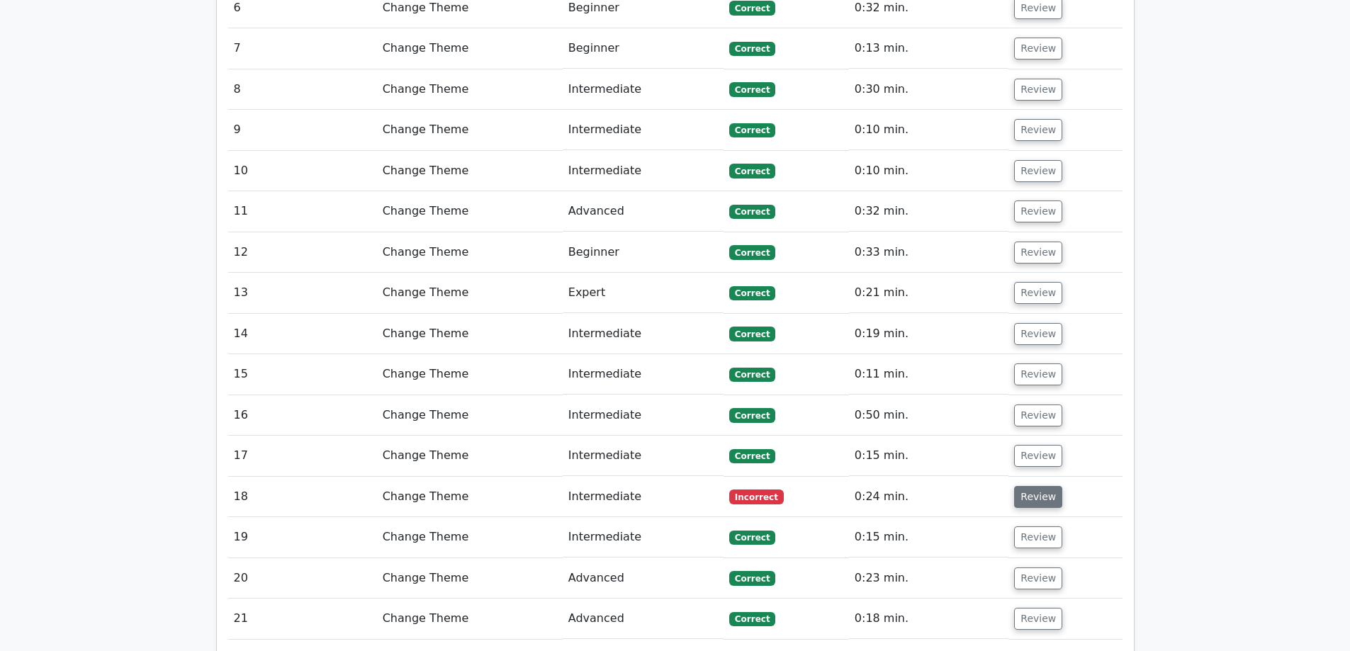
click at [1026, 486] on button "Review" at bounding box center [1038, 497] width 48 height 22
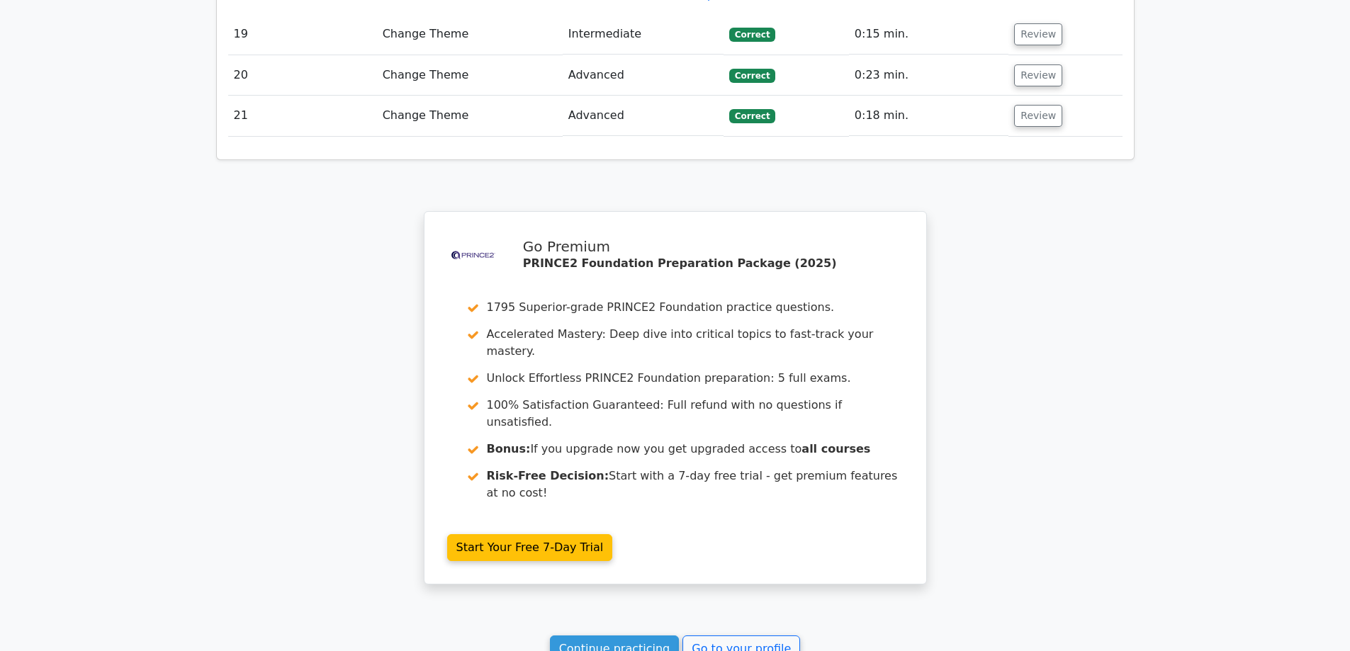
scroll to position [3392, 0]
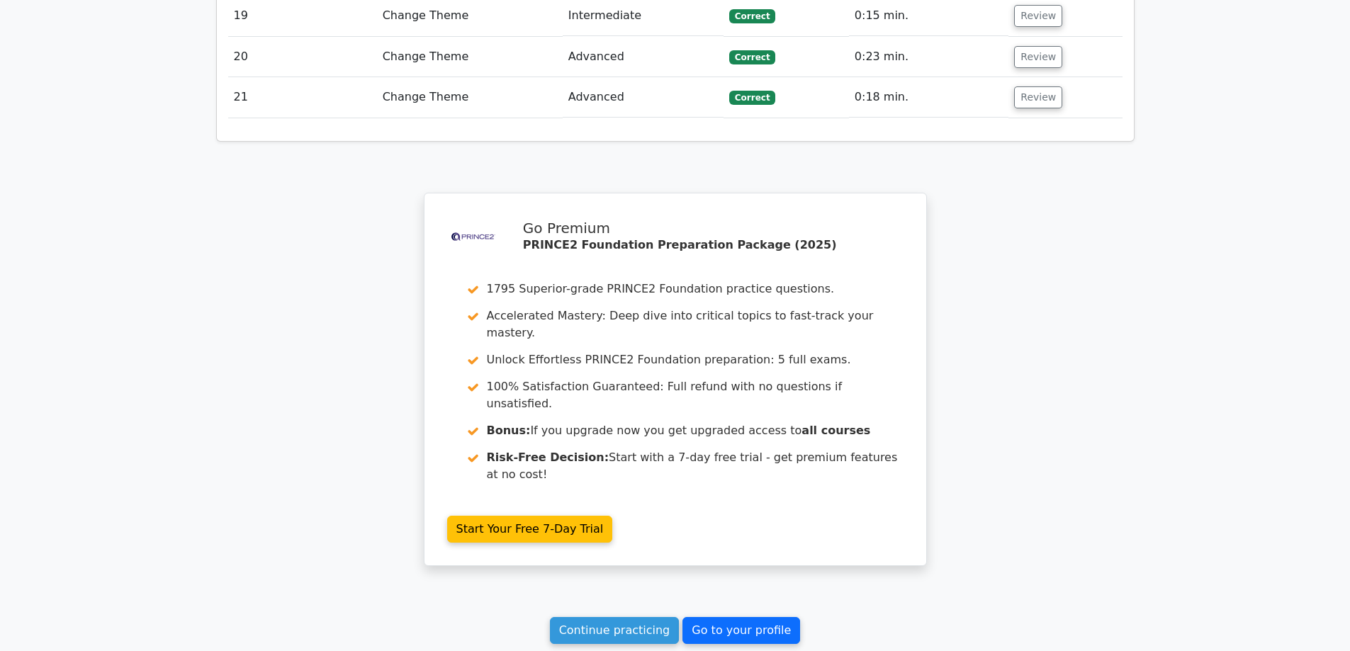
click at [707, 617] on link "Go to your profile" at bounding box center [742, 630] width 118 height 27
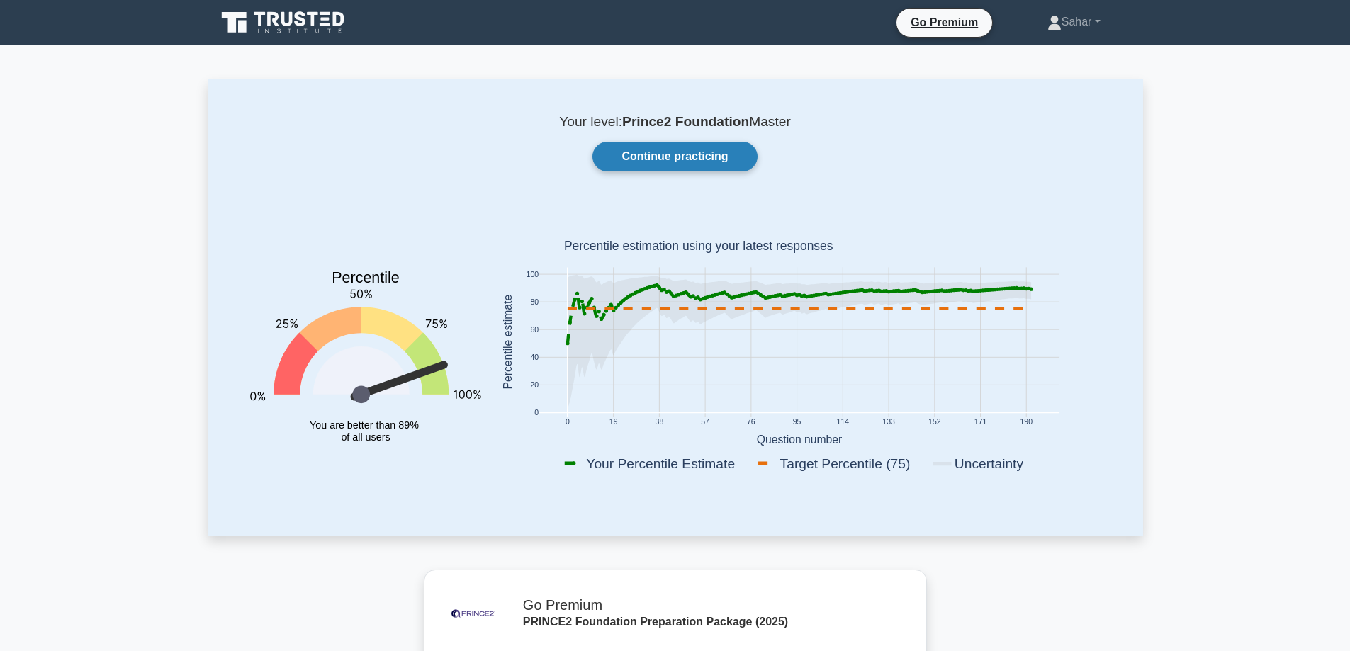
click at [729, 159] on link "Continue practicing" at bounding box center [675, 157] width 164 height 30
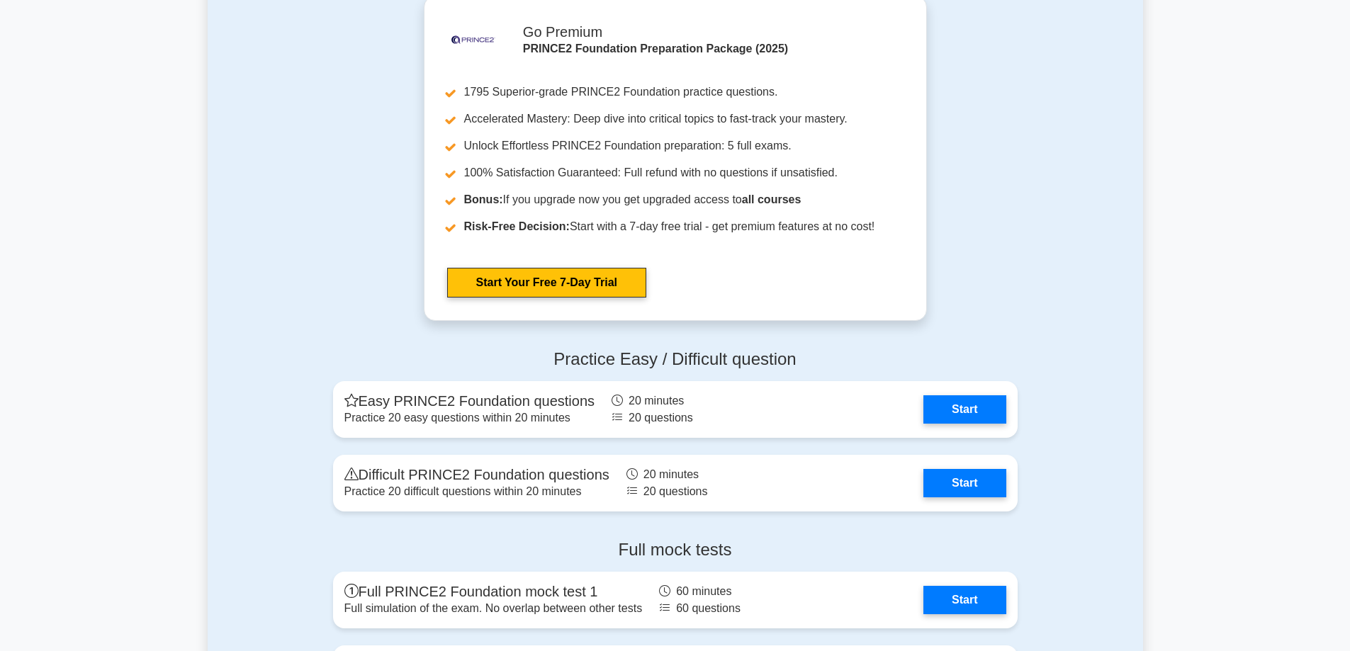
scroll to position [2013, 0]
